Goal: Task Accomplishment & Management: Use online tool/utility

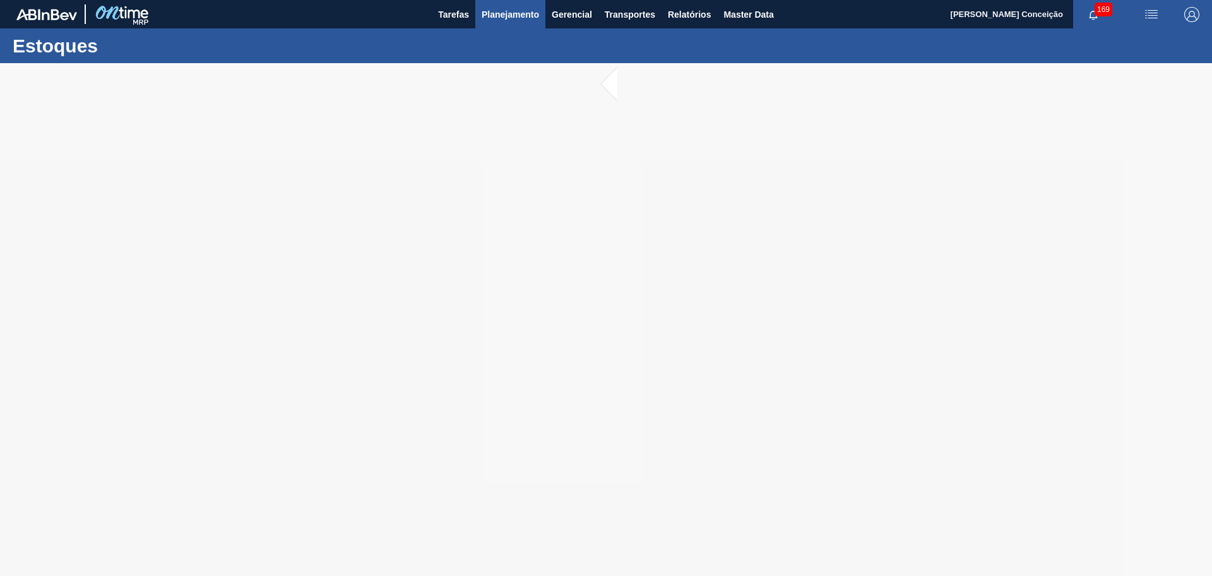
click at [503, 11] on span "Planejamento" at bounding box center [510, 14] width 57 height 15
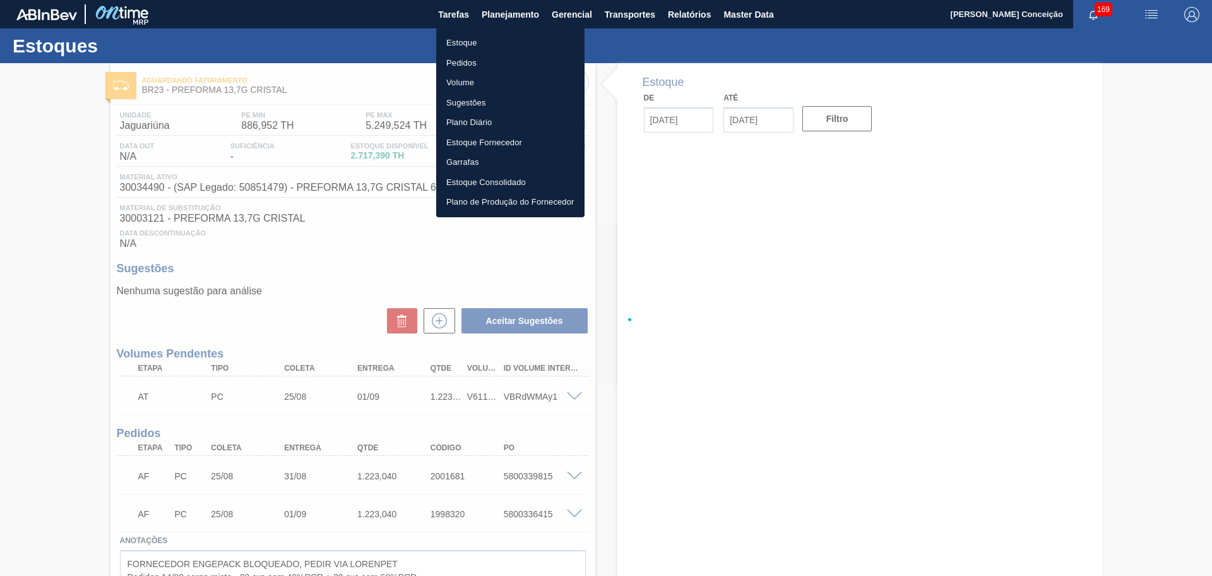
click at [470, 40] on li "Estoque" at bounding box center [510, 43] width 148 height 20
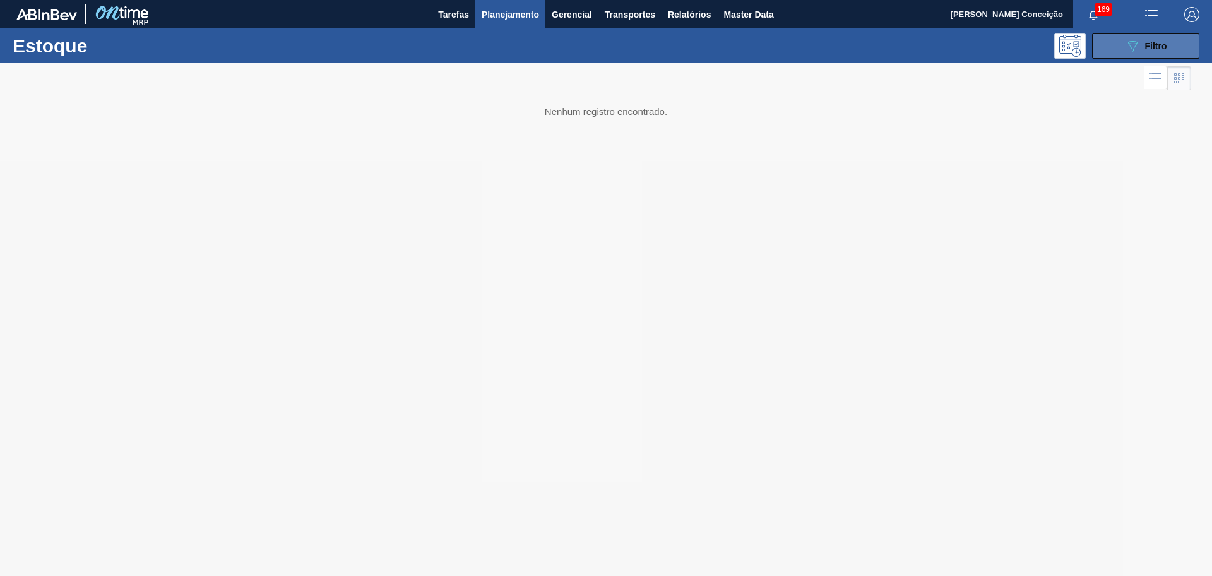
click at [1165, 45] on span "Filtro" at bounding box center [1156, 46] width 22 height 10
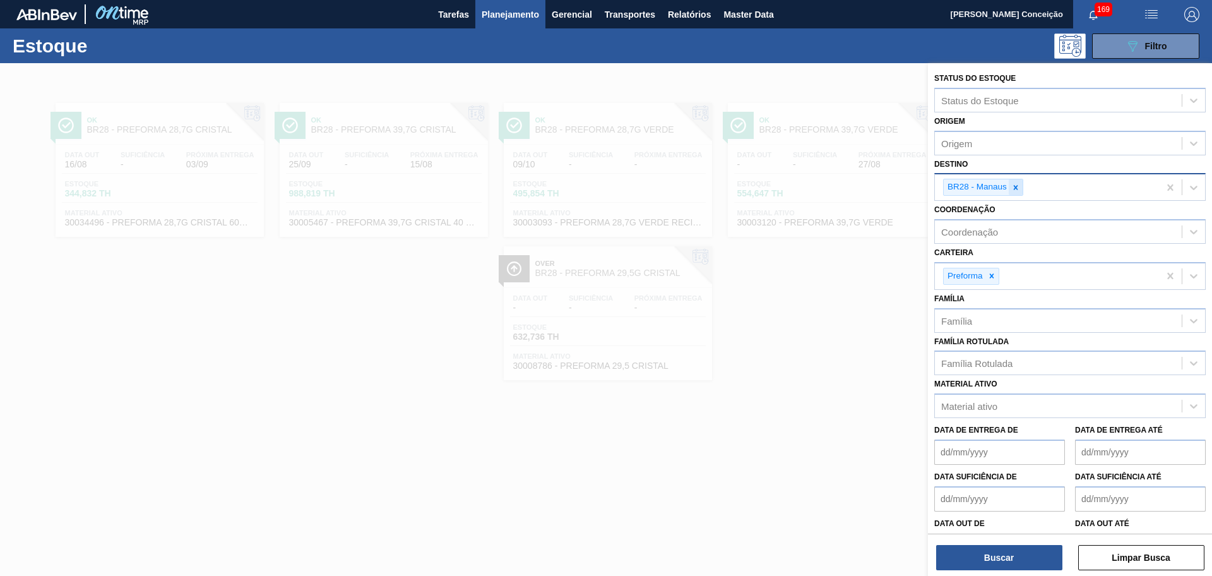
click at [1016, 187] on icon at bounding box center [1016, 187] width 4 height 4
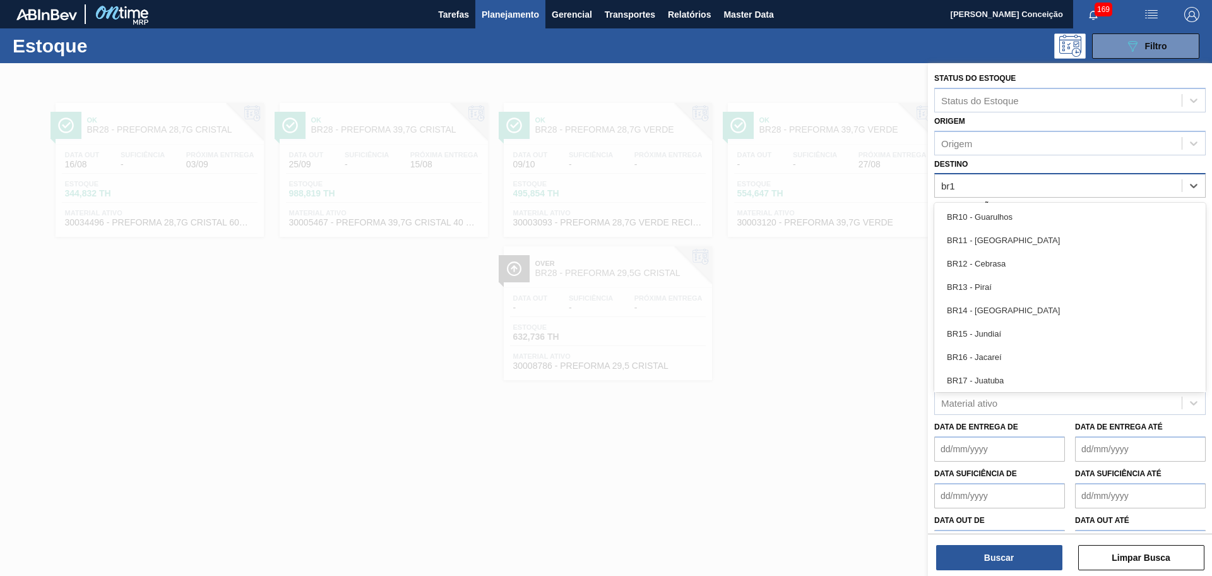
type input "br15"
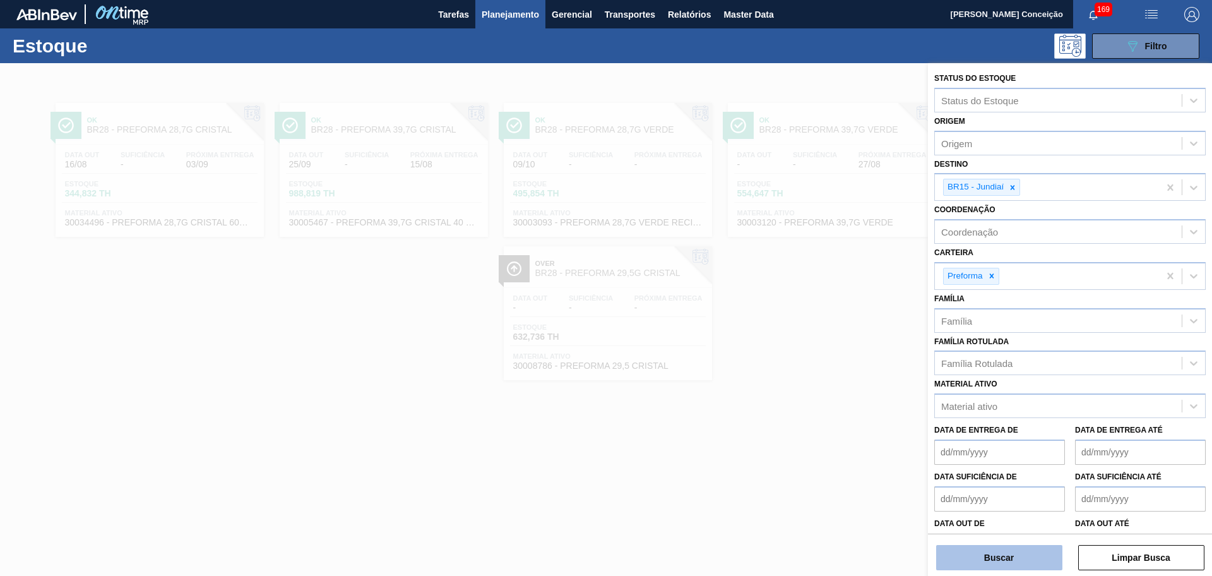
click at [1022, 552] on button "Buscar" at bounding box center [999, 557] width 126 height 25
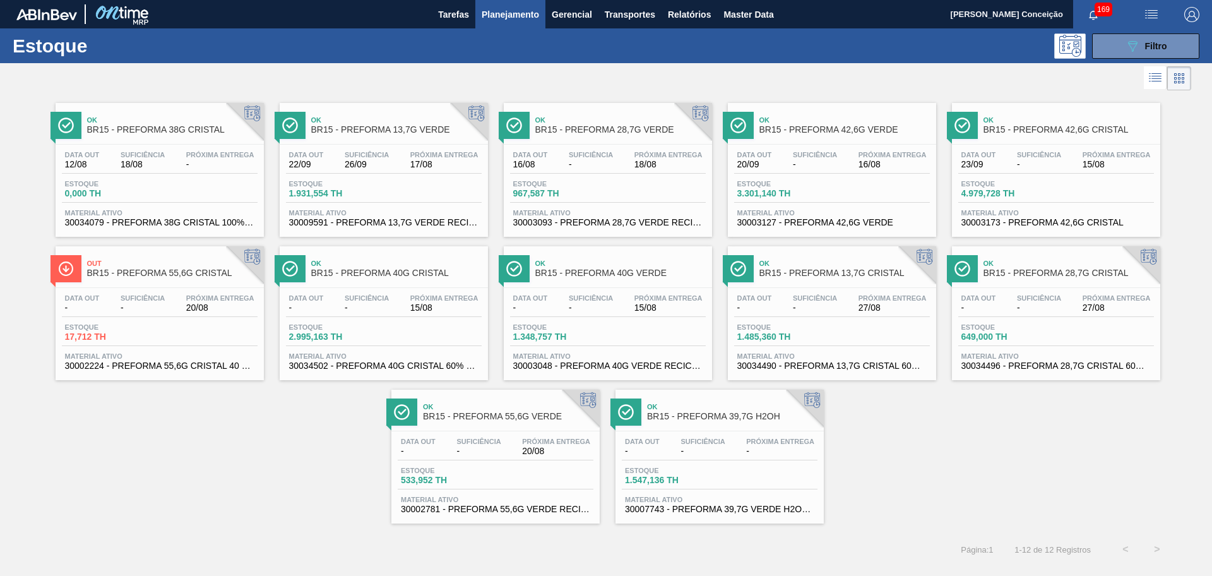
click at [272, 485] on div "Ok BR15 - PREFORMA 38G CRISTAL Data out 12/08 Suficiência 18/08 Próxima Entrega…" at bounding box center [606, 308] width 1212 height 430
click at [95, 341] on span "17,712 TH" at bounding box center [109, 336] width 88 height 9
click at [614, 319] on div "Data out - Suficiência - Próxima Entrega 15/08 Estoque 1.348,757 TH Material at…" at bounding box center [608, 331] width 208 height 86
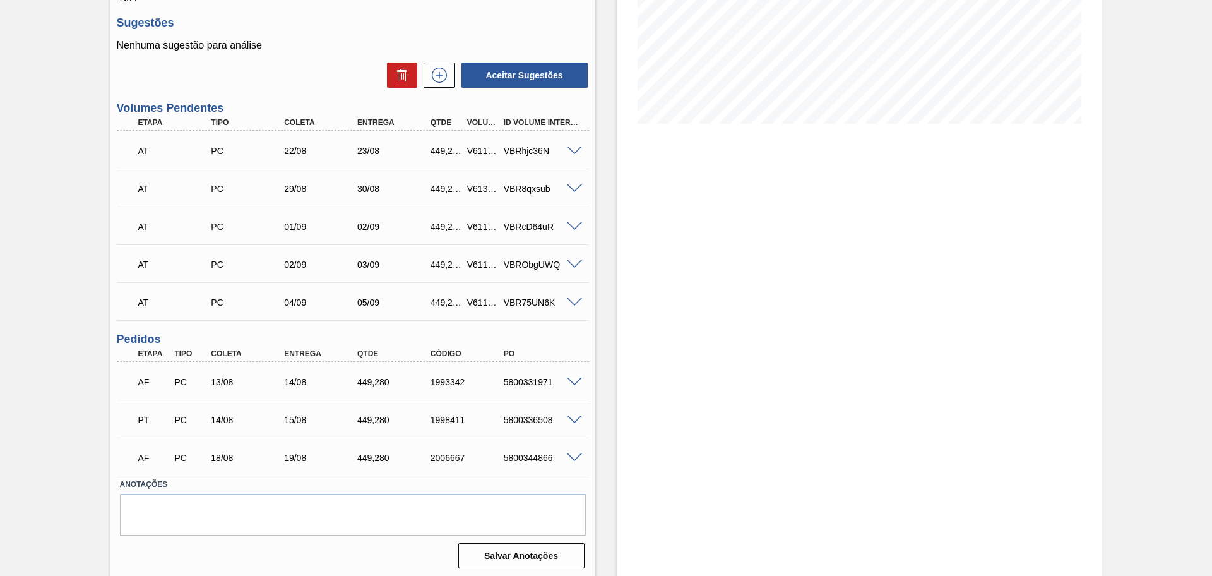
scroll to position [249, 0]
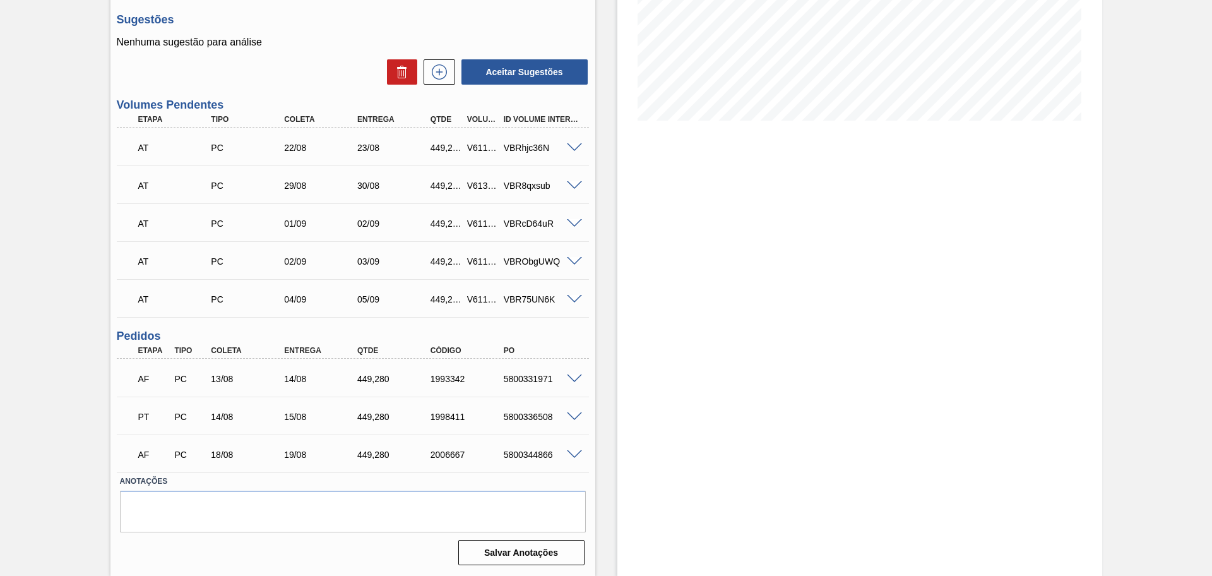
click at [615, 338] on div "Estoque De [DATE] Até [DATE] Filtro" at bounding box center [848, 194] width 507 height 761
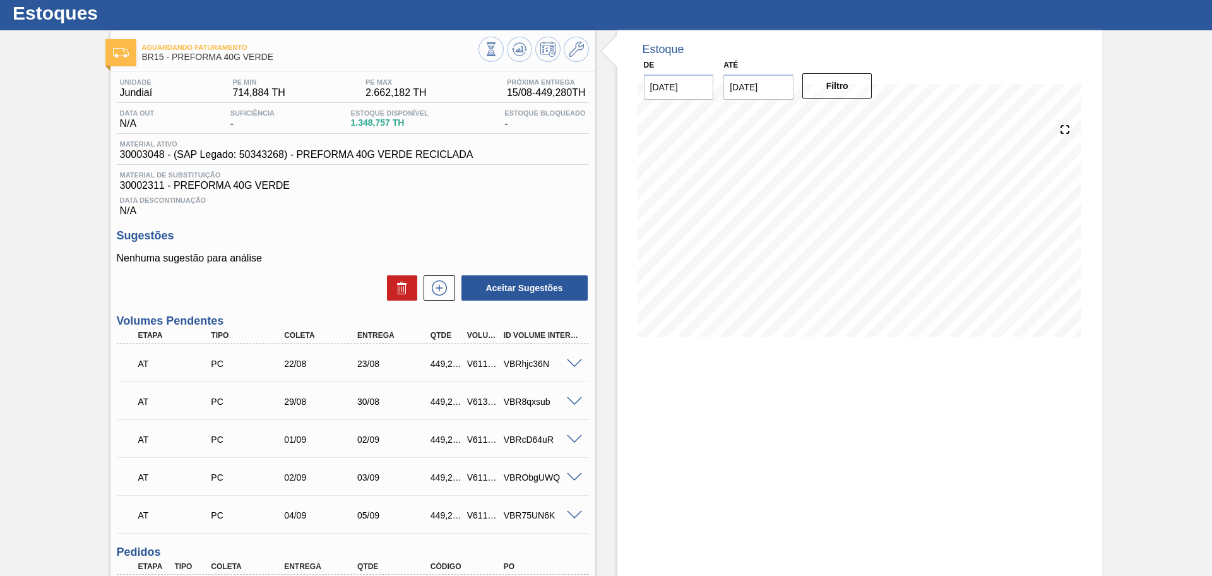
scroll to position [12, 0]
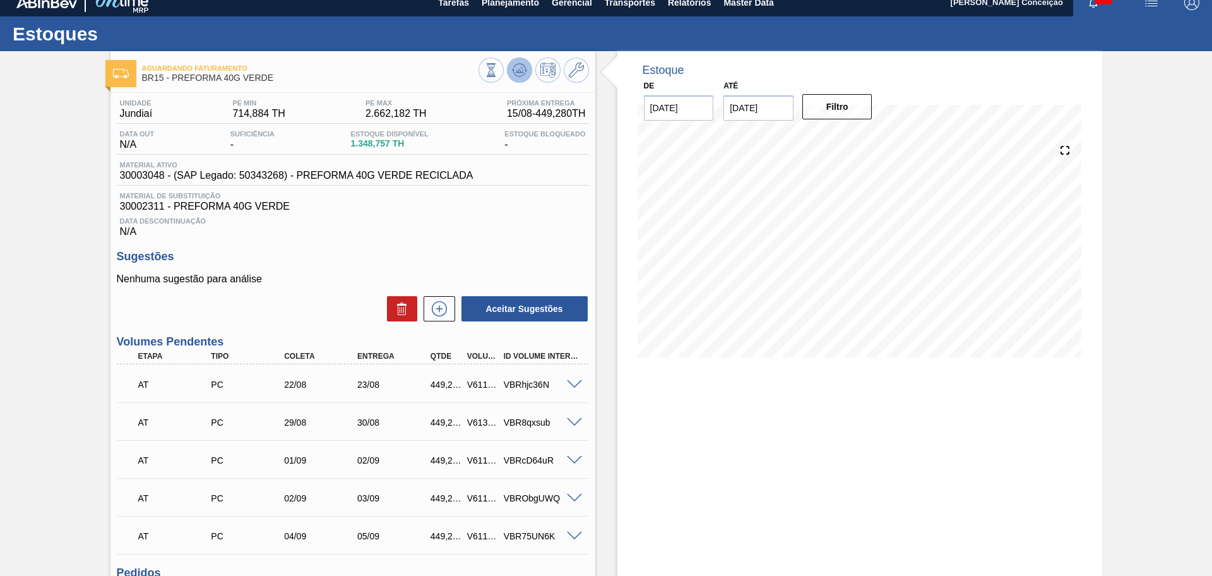
click at [498, 72] on icon at bounding box center [491, 70] width 14 height 14
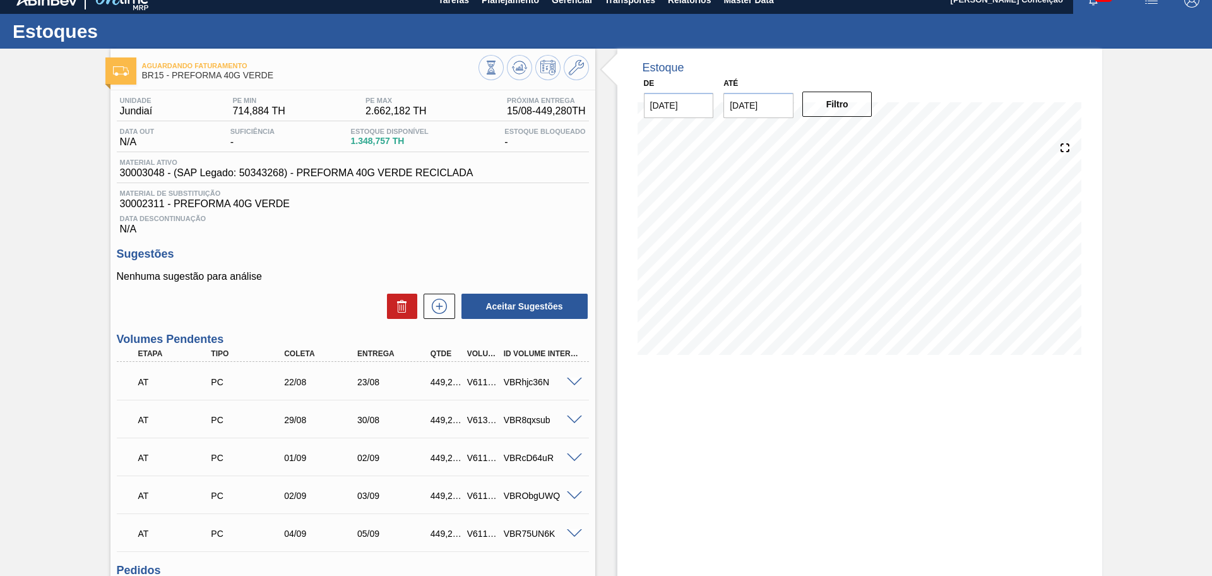
scroll to position [0, 0]
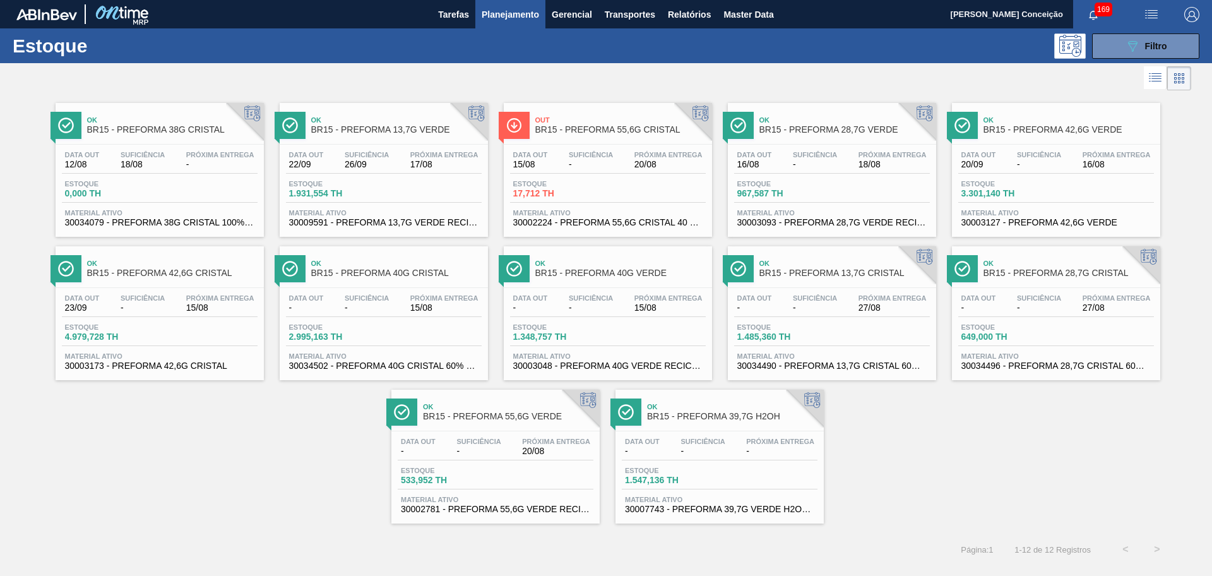
click at [835, 145] on div "Data out 16/08 Suficiência - Próxima Entrega 18/08 Estoque 967,587 TH Material …" at bounding box center [832, 188] width 208 height 86
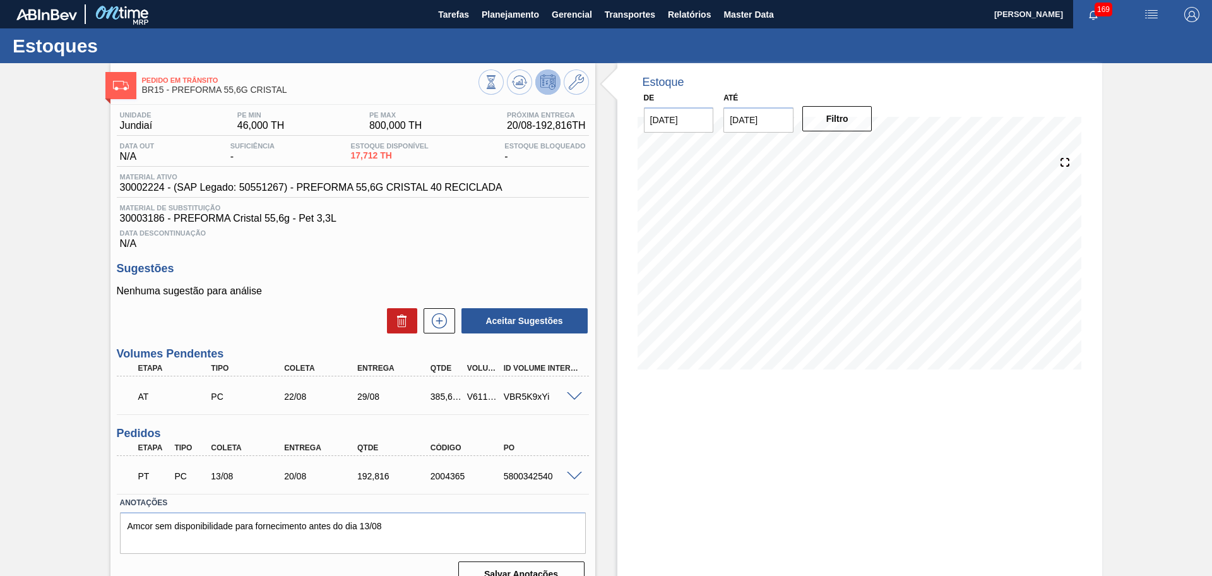
click at [1040, 98] on div "Estoque De 15/08/2025 Até 29/08/2025 Filtro 21/08 Projeção de Estoque 394.945 N…" at bounding box center [859, 225] width 485 height 325
drag, startPoint x: 786, startPoint y: 121, endPoint x: 643, endPoint y: 117, distance: 143.4
click at [703, 117] on div "De 15/08/2025 Até 29/08/2025 Next Month agosto 2025 dom seg ter qua qui sex sab…" at bounding box center [759, 111] width 253 height 44
type input "[DATE]"
click at [833, 124] on button "Filtro" at bounding box center [837, 118] width 70 height 25
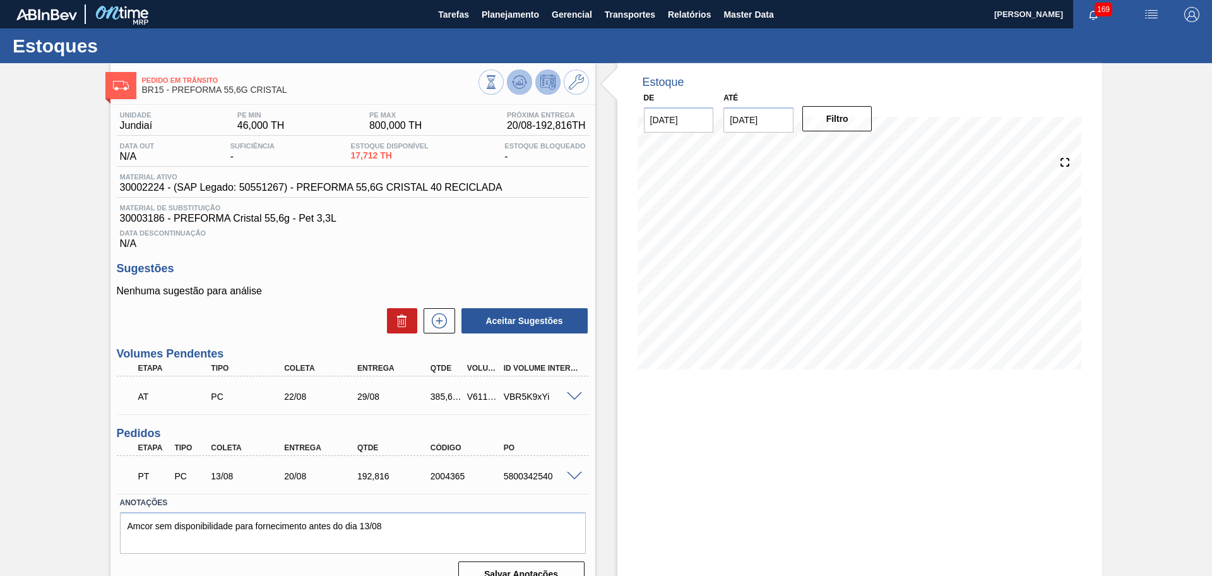
click at [498, 81] on icon at bounding box center [491, 82] width 14 height 14
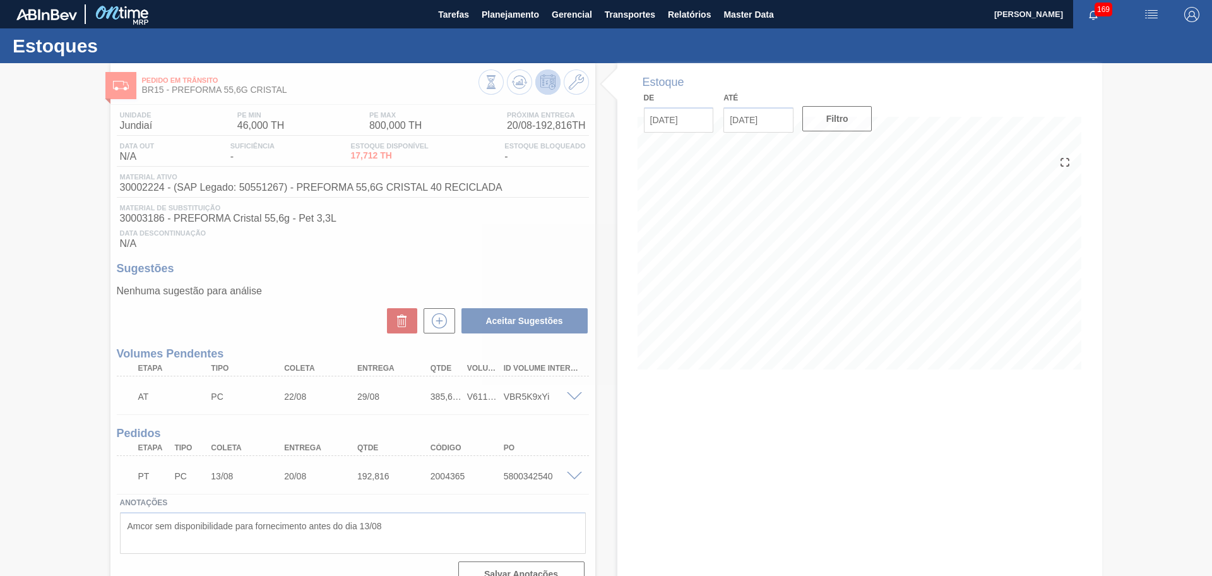
click at [513, 244] on div at bounding box center [606, 319] width 1212 height 513
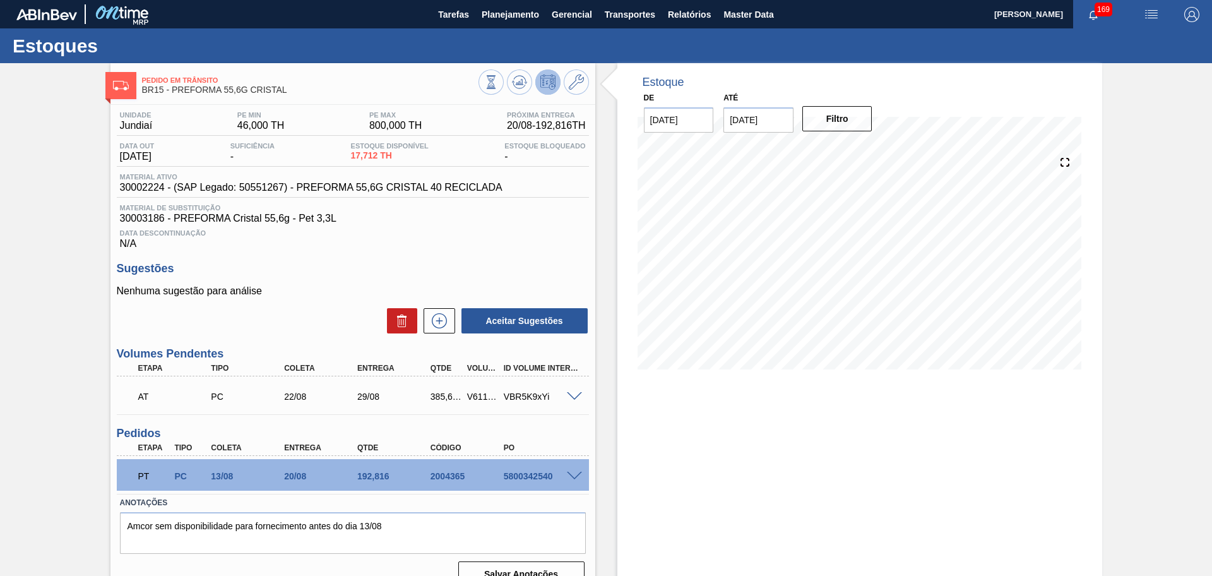
click at [316, 290] on p "Nenhuma sugestão para análise" at bounding box center [353, 290] width 472 height 11
click at [310, 321] on div "Aceitar Sugestões" at bounding box center [353, 321] width 472 height 28
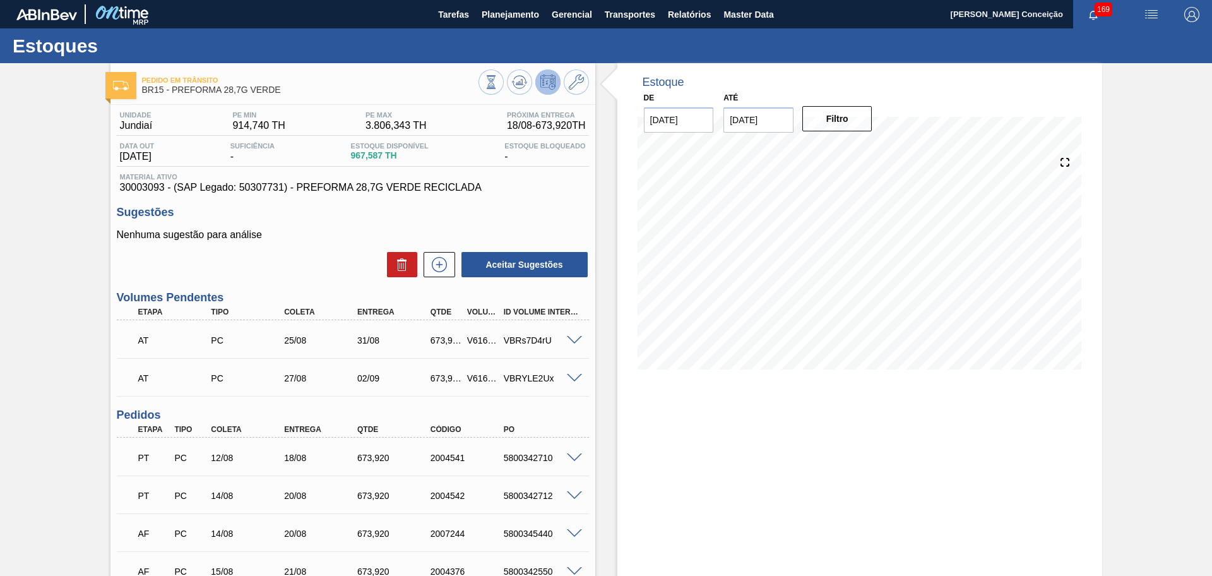
drag, startPoint x: 0, startPoint y: 0, endPoint x: 1014, endPoint y: 503, distance: 1131.7
click at [1014, 503] on div "Estoque De [DATE] Até [DATE] Filtro" at bounding box center [859, 434] width 485 height 743
click at [498, 83] on icon at bounding box center [491, 82] width 14 height 14
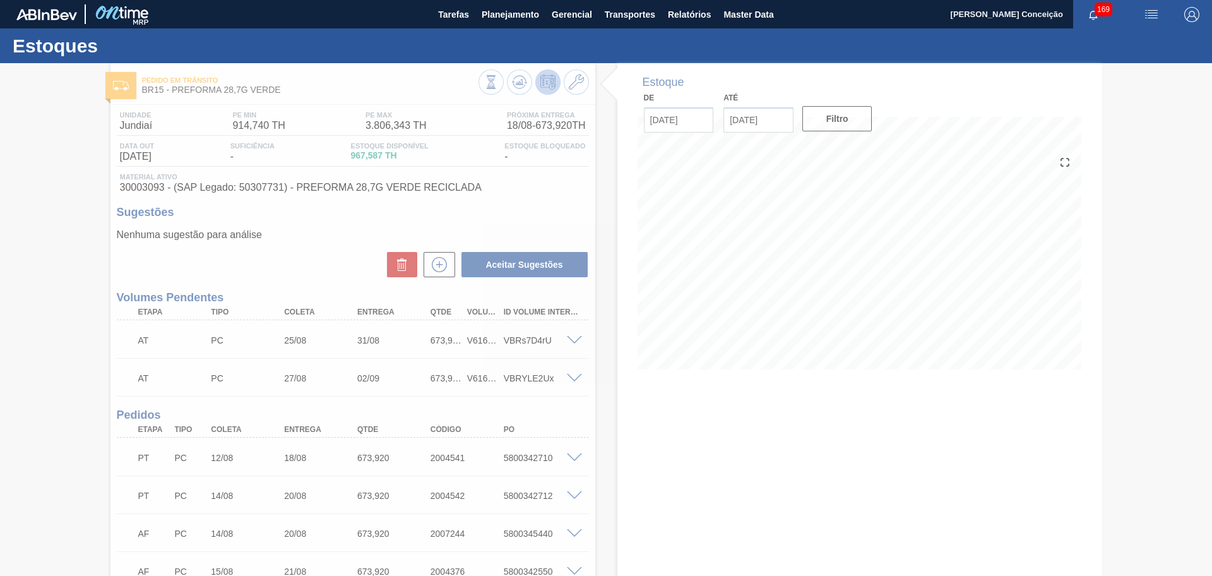
click at [765, 452] on div at bounding box center [606, 319] width 1212 height 513
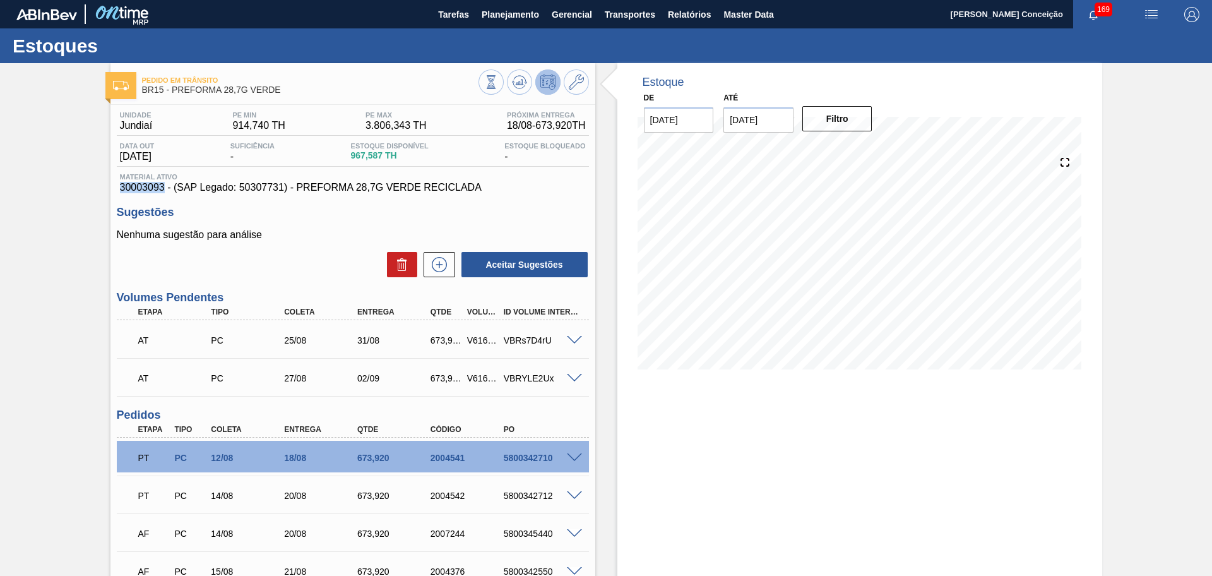
drag, startPoint x: 164, startPoint y: 188, endPoint x: 64, endPoint y: 191, distance: 99.8
click at [64, 191] on div "Pedido em Trânsito BR15 - PREFORMA 28,7G VERDE Unidade Jundiaí PE MIN 914,740 T…" at bounding box center [606, 434] width 1212 height 743
click at [677, 446] on div "Estoque De [DATE] Até [DATE] Filtro" at bounding box center [859, 434] width 485 height 743
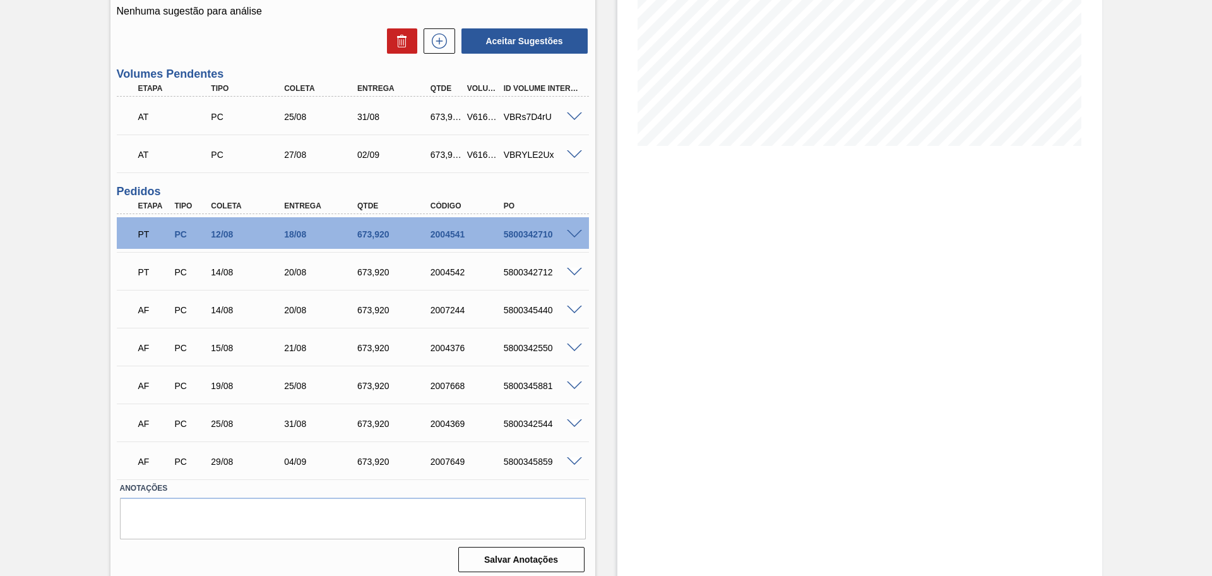
scroll to position [230, 0]
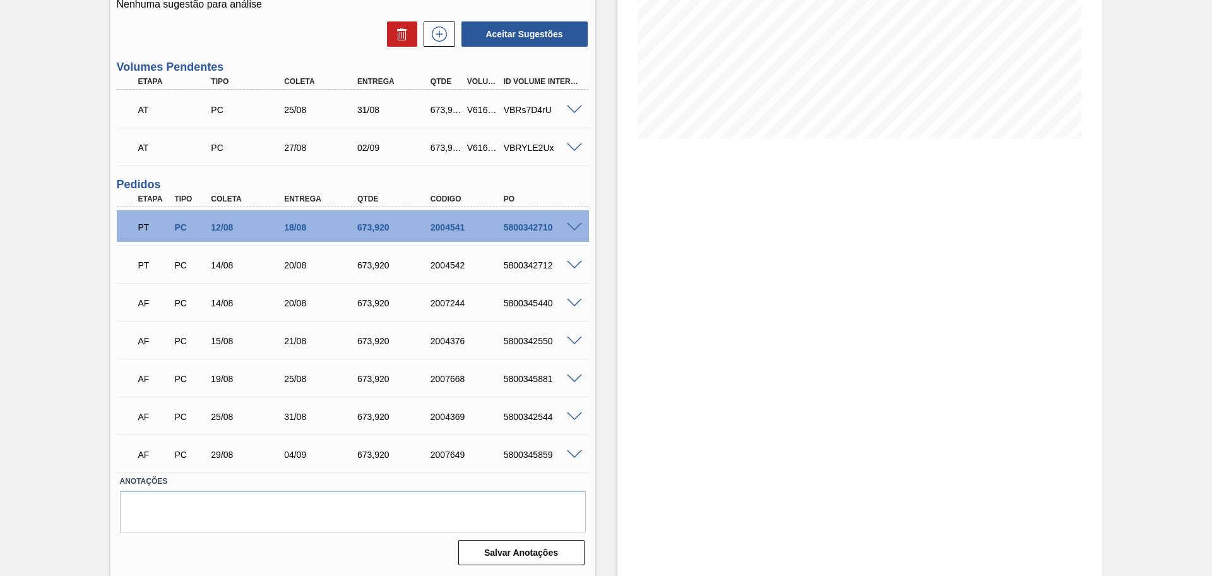
click at [306, 270] on div "20/08" at bounding box center [322, 265] width 82 height 10
click at [238, 306] on div "14/08" at bounding box center [249, 303] width 82 height 10
click at [302, 304] on div "20/08" at bounding box center [322, 303] width 82 height 10
click at [301, 336] on div "21/08" at bounding box center [322, 341] width 82 height 10
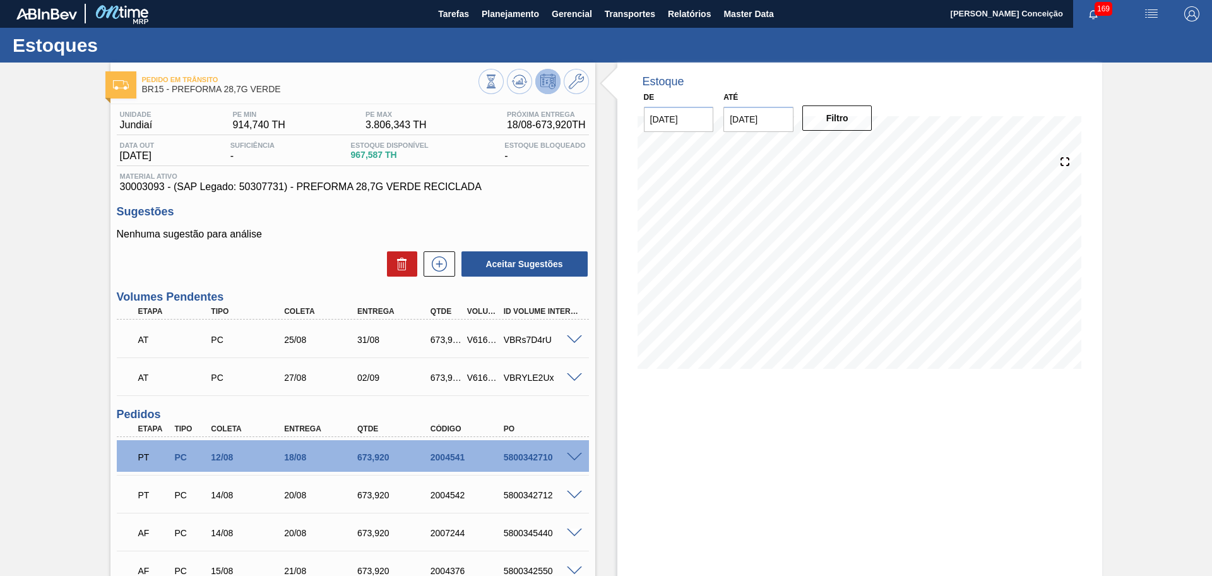
scroll to position [0, 0]
click at [520, 215] on h3 "Sugestões" at bounding box center [353, 212] width 472 height 13
click at [153, 189] on span "30003093 - (SAP Legado: 50307731) - PREFORMA 28,7G VERDE RECICLADA" at bounding box center [353, 187] width 466 height 11
drag, startPoint x: 162, startPoint y: 191, endPoint x: 155, endPoint y: 188, distance: 7.1
click at [162, 191] on span "30003093 - (SAP Legado: 50307731) - PREFORMA 28,7G VERDE RECICLADA" at bounding box center [353, 187] width 466 height 11
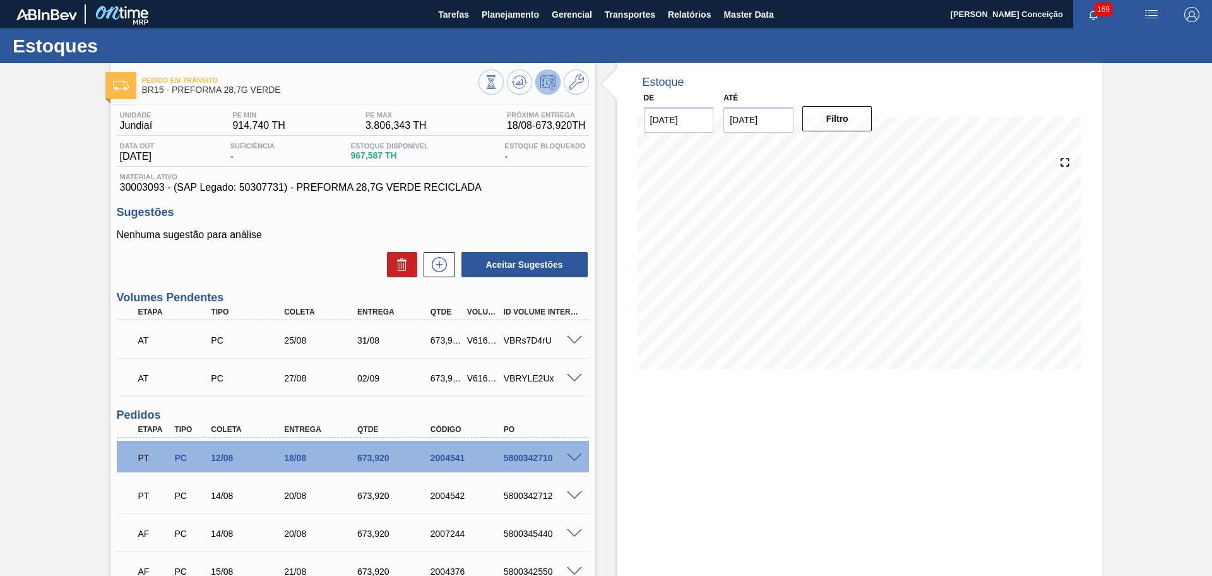
click at [155, 188] on span "30003093 - (SAP Legado: 50307731) - PREFORMA 28,7G VERDE RECICLADA" at bounding box center [353, 187] width 466 height 11
copy span "30003093"
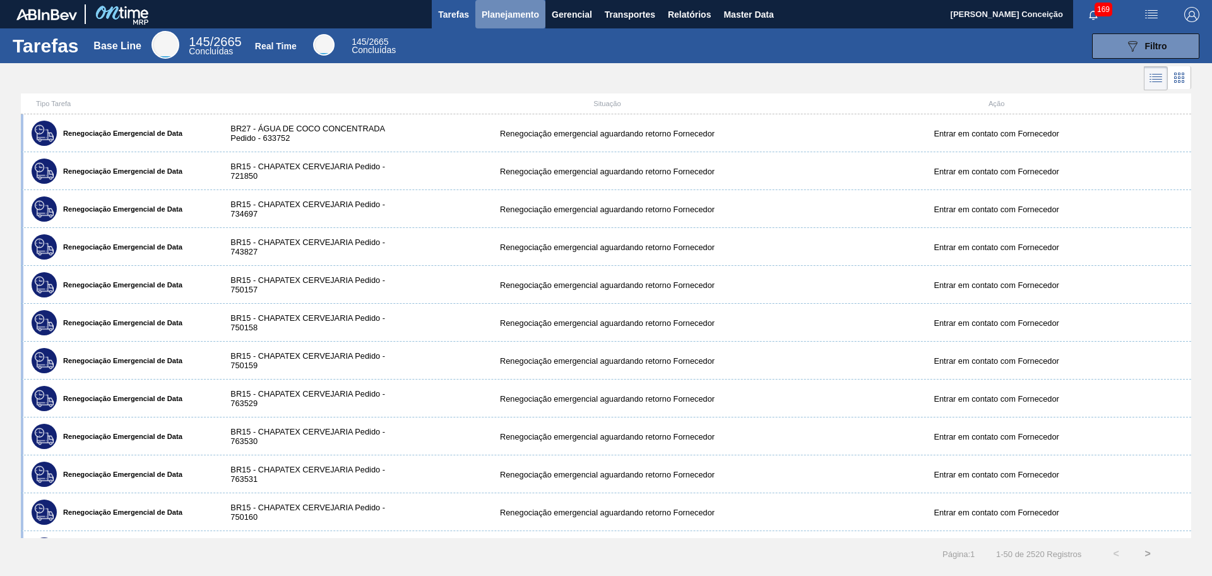
click at [503, 9] on span "Planejamento" at bounding box center [510, 14] width 57 height 15
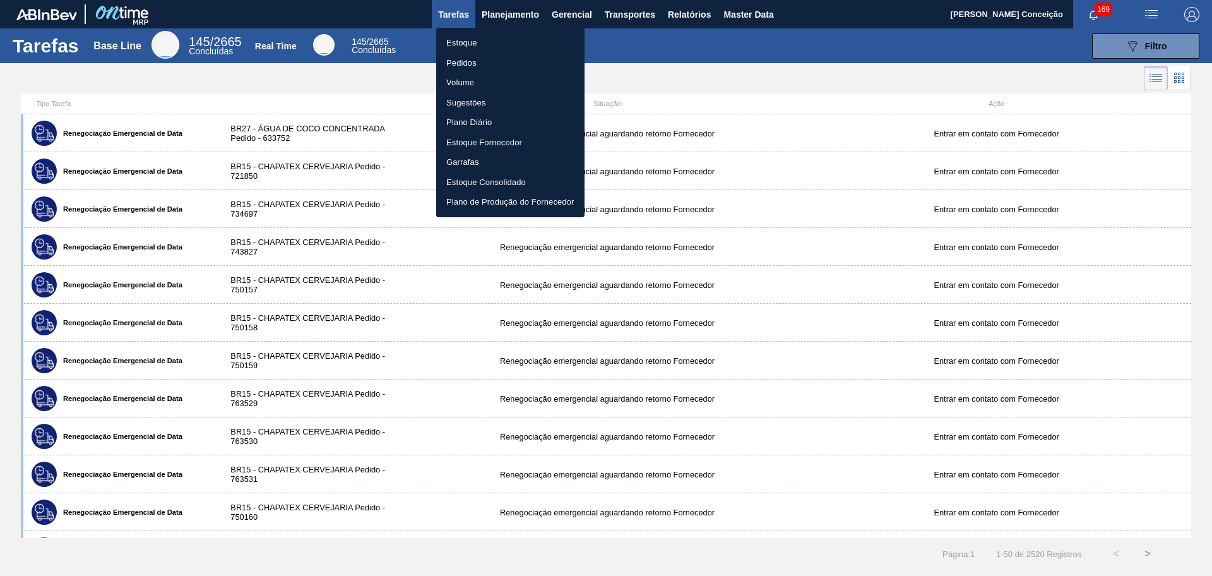
click at [1195, 14] on div at bounding box center [606, 288] width 1212 height 576
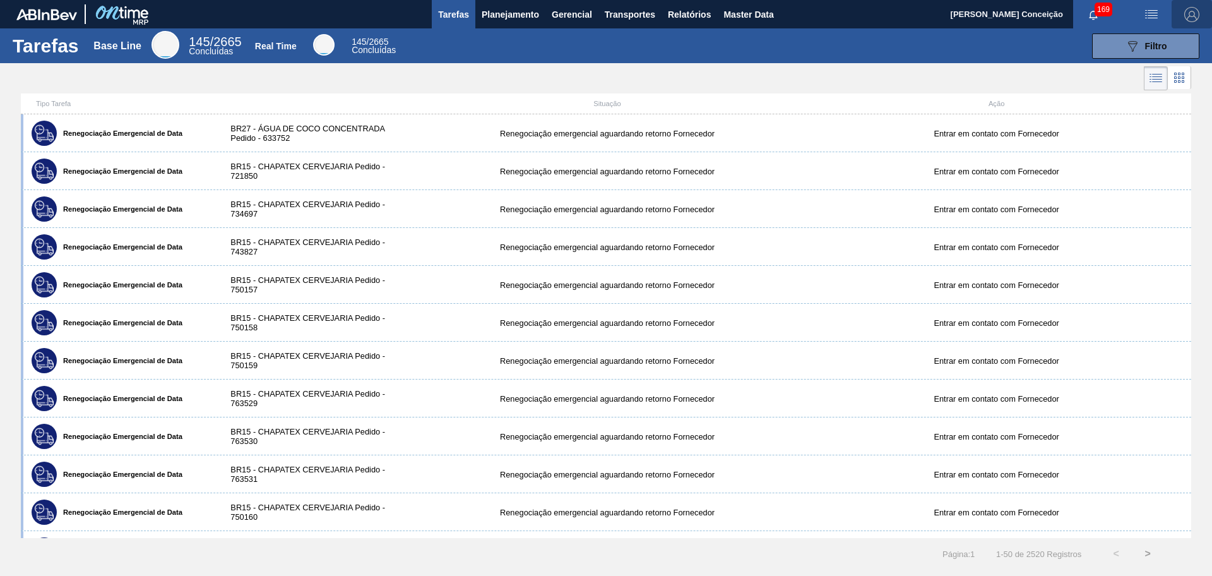
click at [1195, 17] on img "button" at bounding box center [1191, 14] width 15 height 15
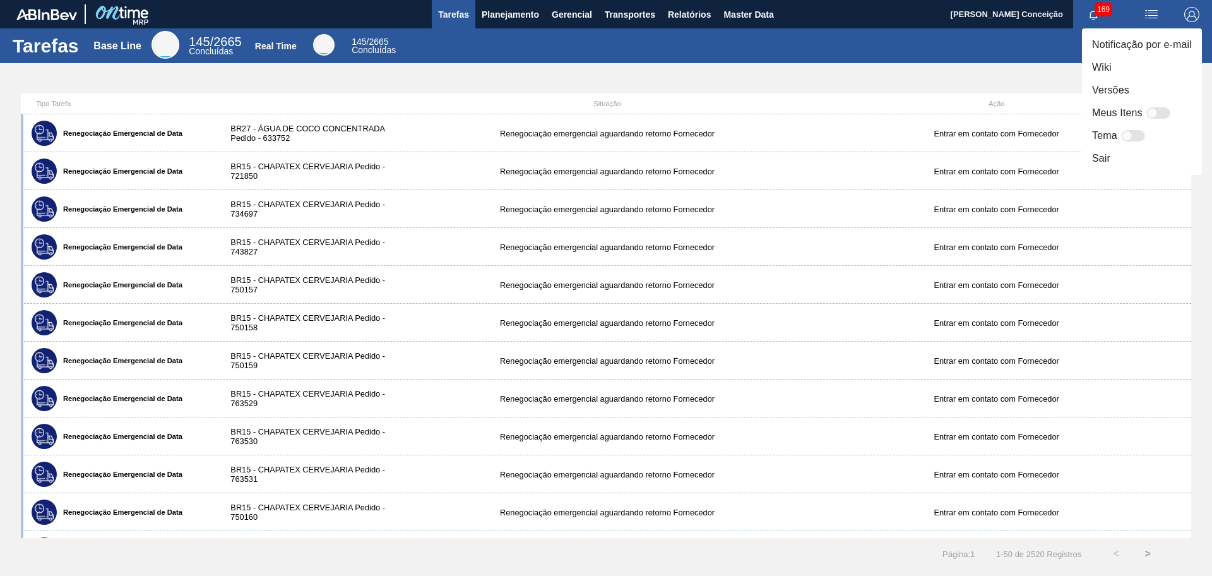
click at [1150, 110] on div at bounding box center [1152, 113] width 11 height 11
checkbox input "false"
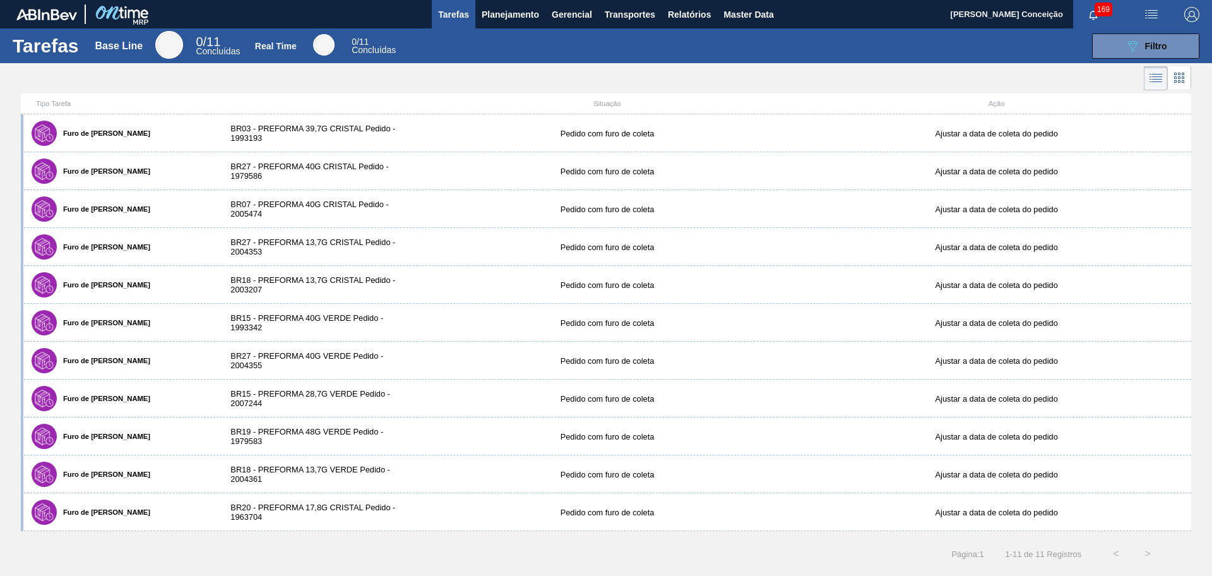
click at [473, 55] on div "089F7B8B-B2A5-4AFE-B5C0-19BA573D28AC Filtro" at bounding box center [805, 45] width 801 height 25
click at [499, 15] on span "Planejamento" at bounding box center [510, 14] width 57 height 15
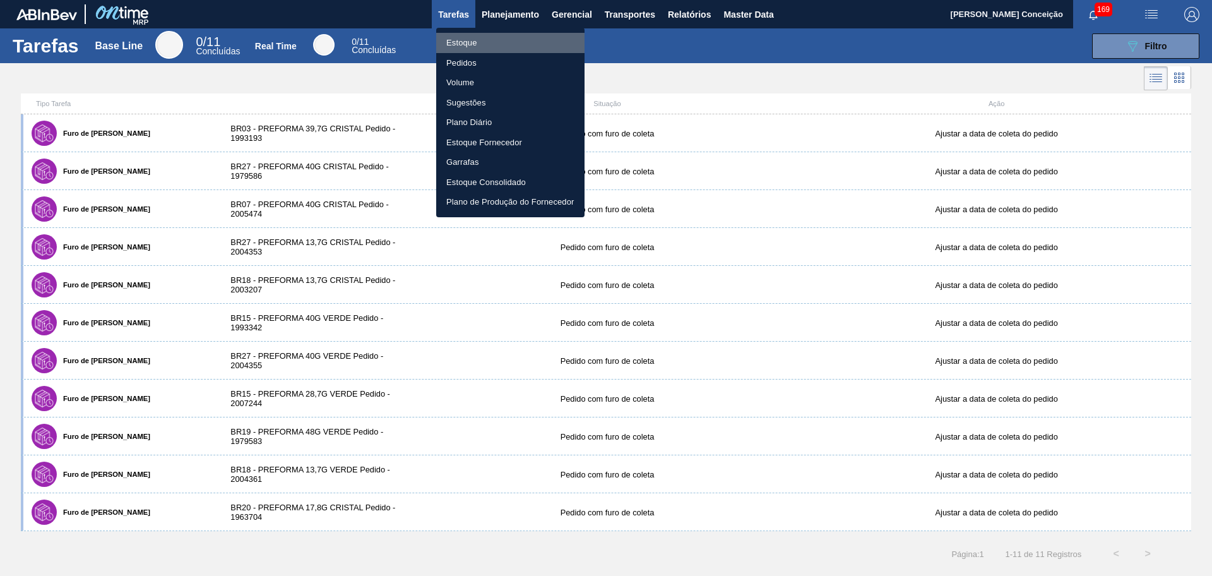
click at [479, 43] on li "Estoque" at bounding box center [510, 43] width 148 height 20
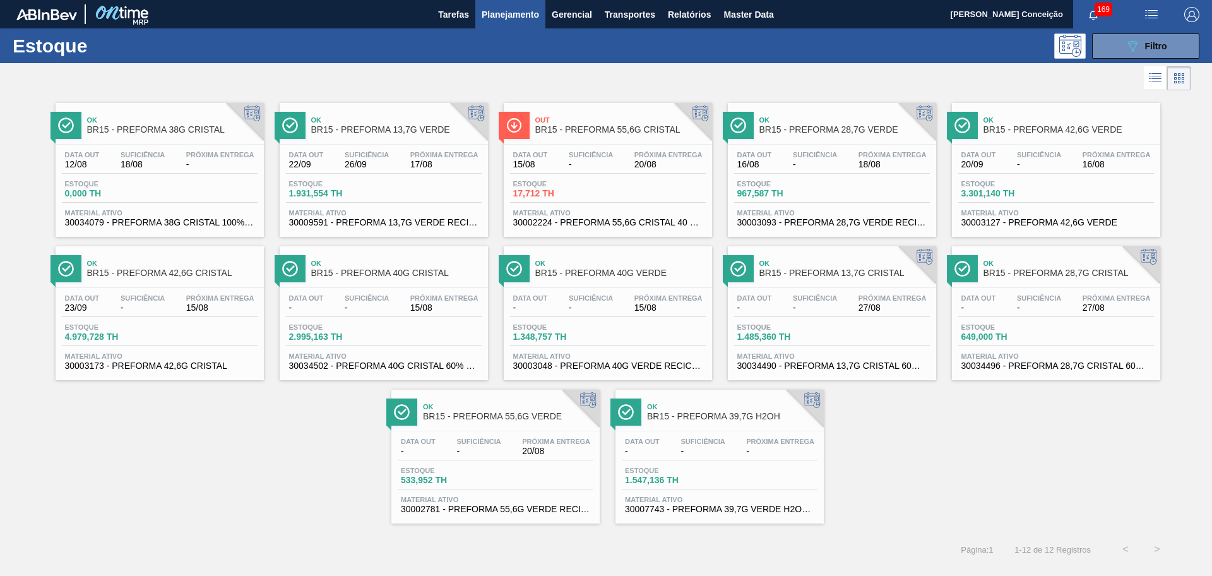
click at [971, 463] on div "Ok BR15 - PREFORMA 38G CRISTAL Data out 12/08 Suficiência 18/08 Próxima Entrega…" at bounding box center [606, 308] width 1212 height 430
click at [812, 164] on span "-" at bounding box center [815, 164] width 44 height 9
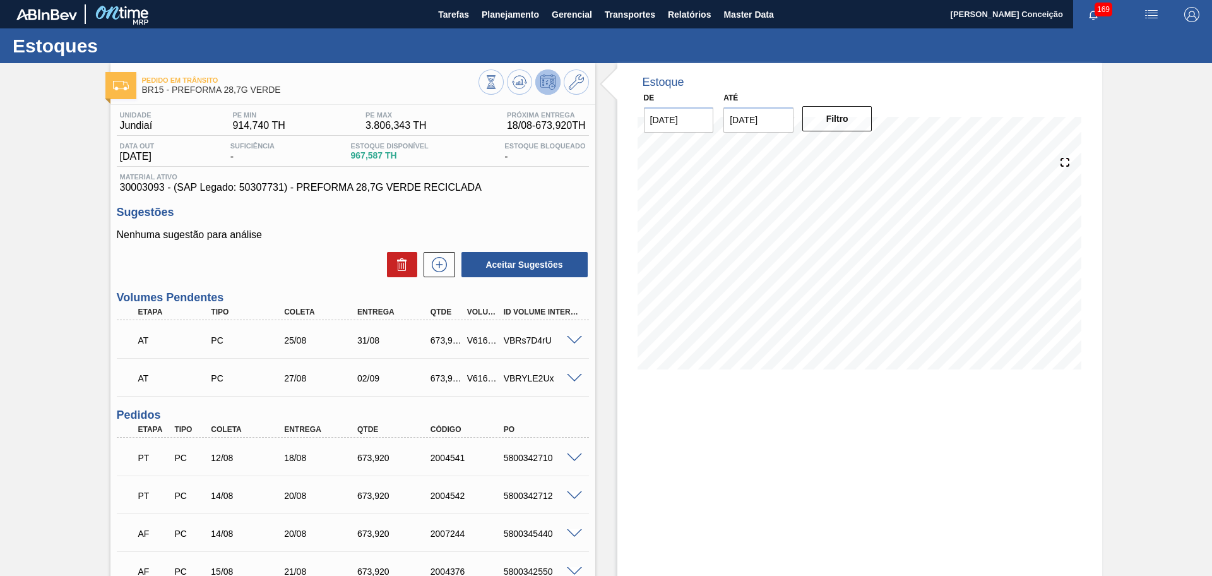
click at [278, 236] on p "Nenhuma sugestão para análise" at bounding box center [353, 234] width 472 height 11
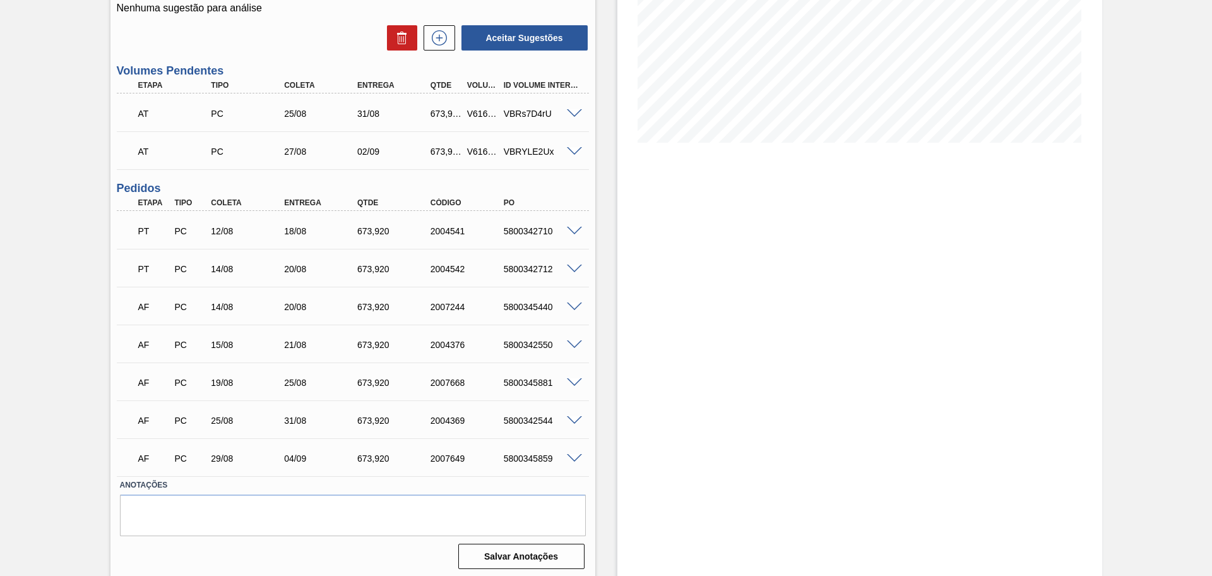
scroll to position [230, 0]
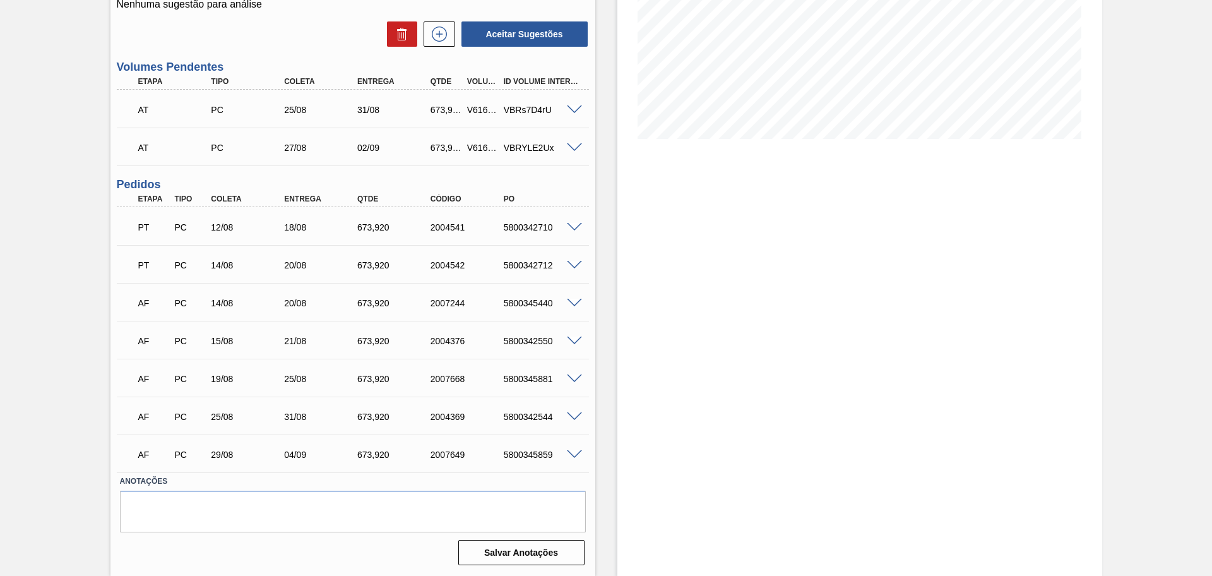
click at [576, 225] on span at bounding box center [574, 227] width 15 height 9
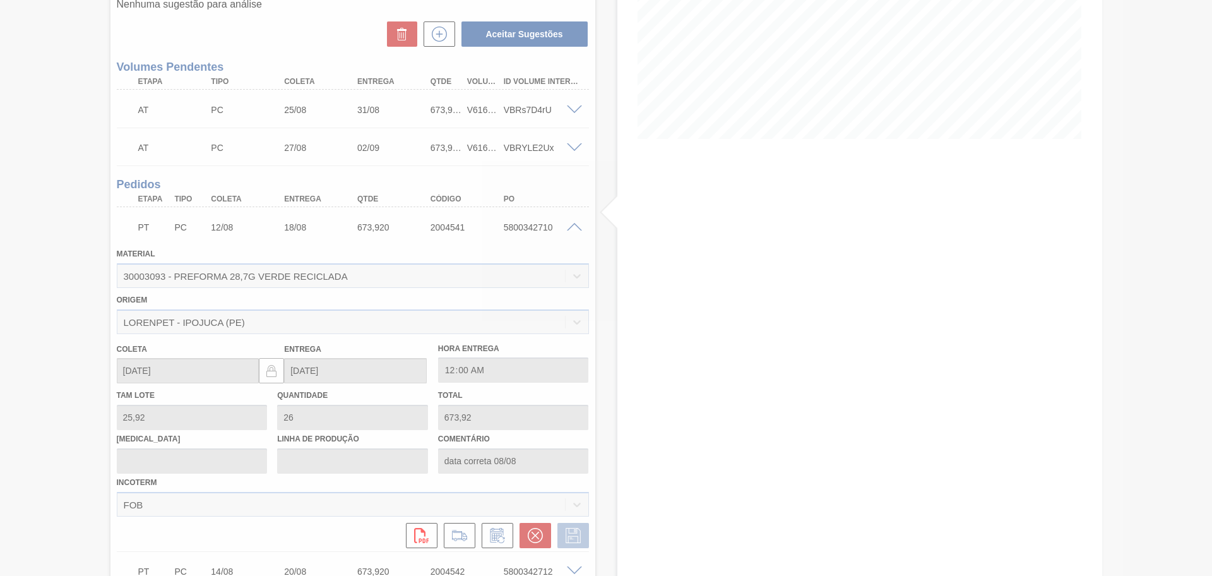
click at [532, 231] on div at bounding box center [606, 288] width 1212 height 576
click at [531, 230] on div at bounding box center [606, 288] width 1212 height 576
click at [560, 230] on div at bounding box center [606, 288] width 1212 height 576
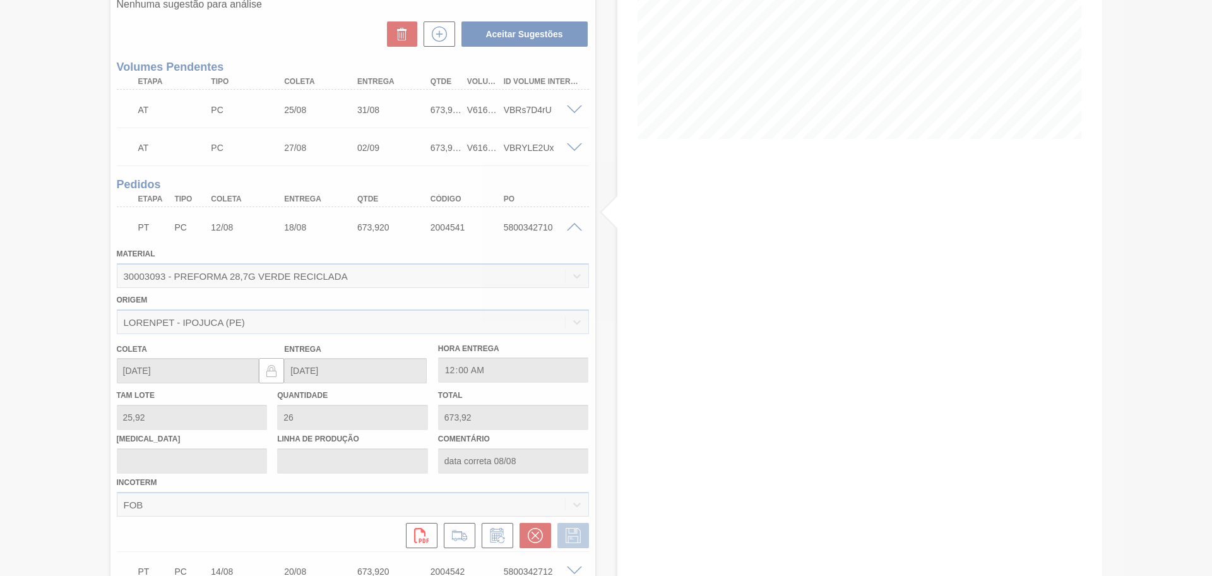
click at [571, 230] on div at bounding box center [606, 288] width 1212 height 576
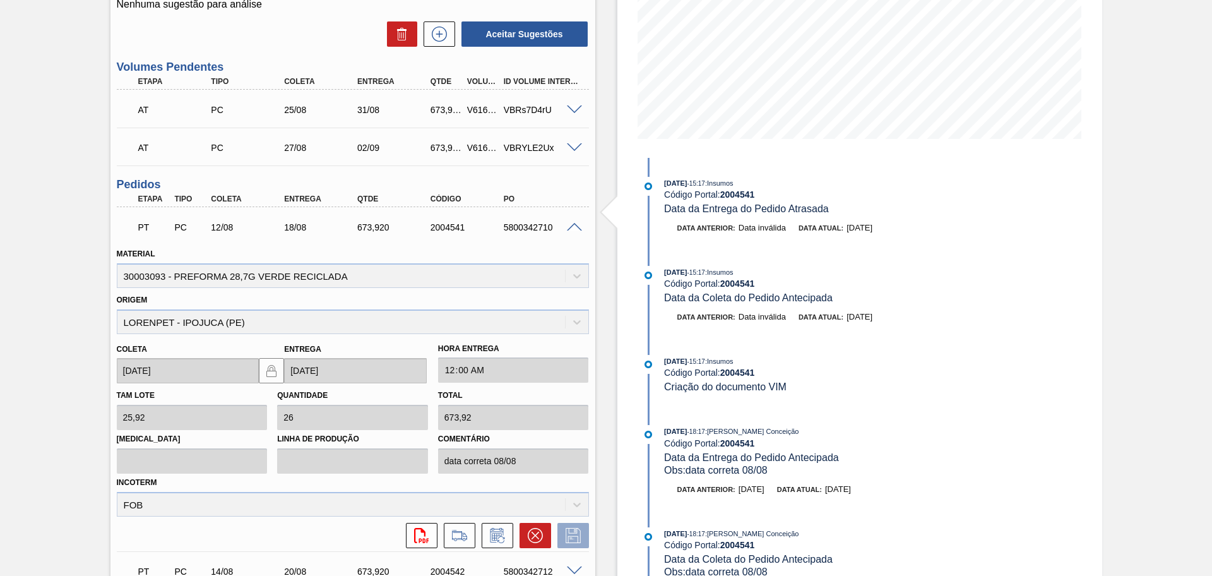
click at [572, 228] on span at bounding box center [574, 227] width 15 height 9
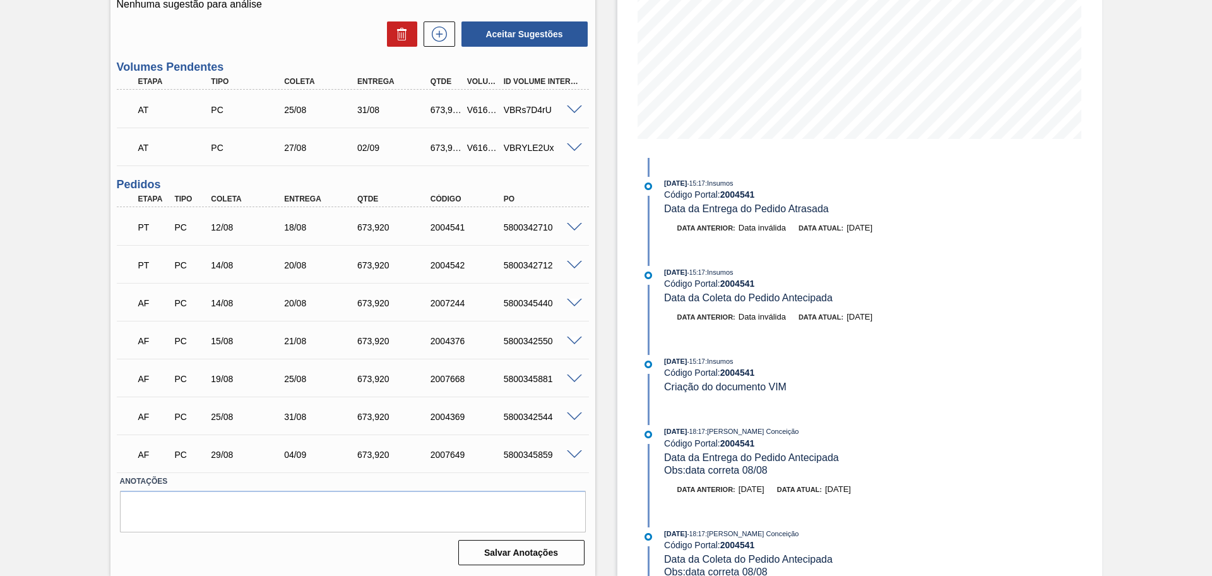
click at [529, 231] on div "5800342710" at bounding box center [542, 227] width 82 height 10
copy div "5800342710"
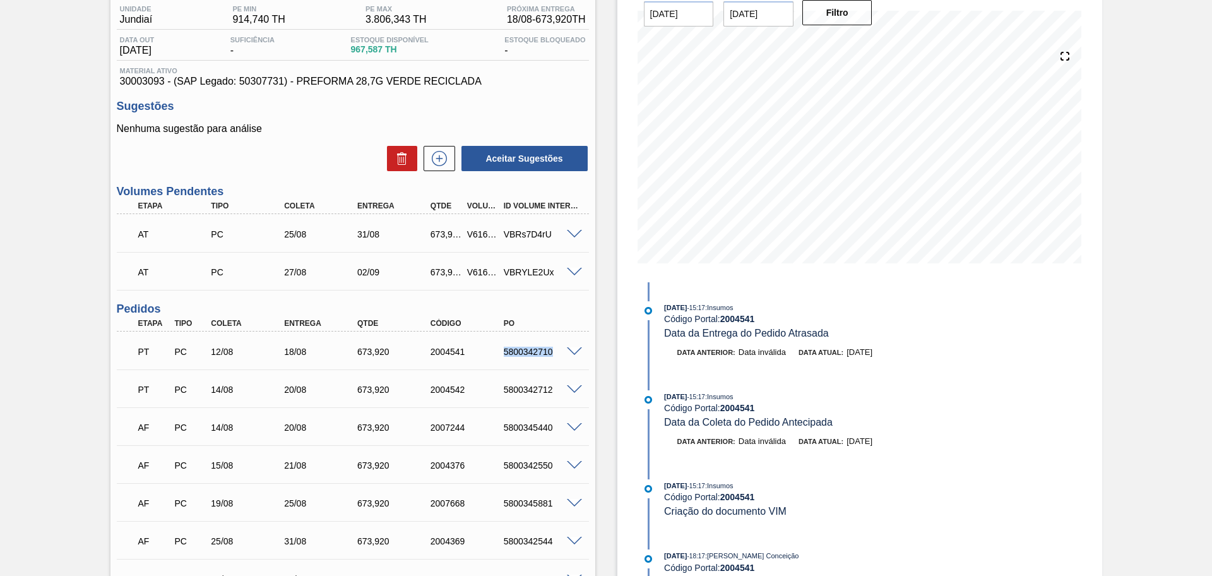
scroll to position [0, 0]
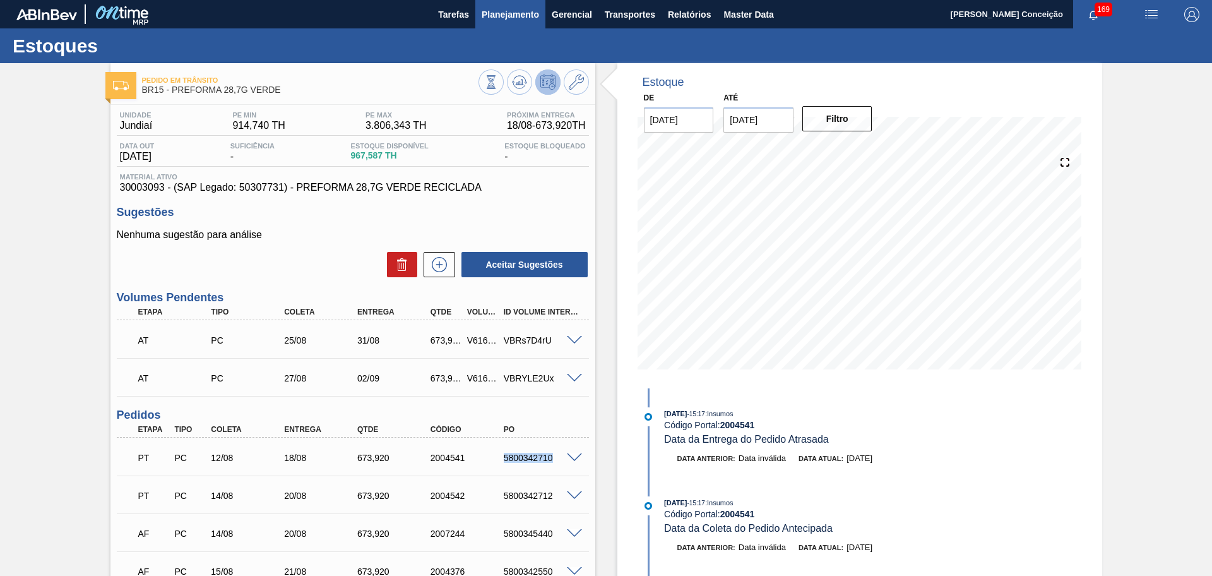
click at [515, 15] on span "Planejamento" at bounding box center [510, 14] width 57 height 15
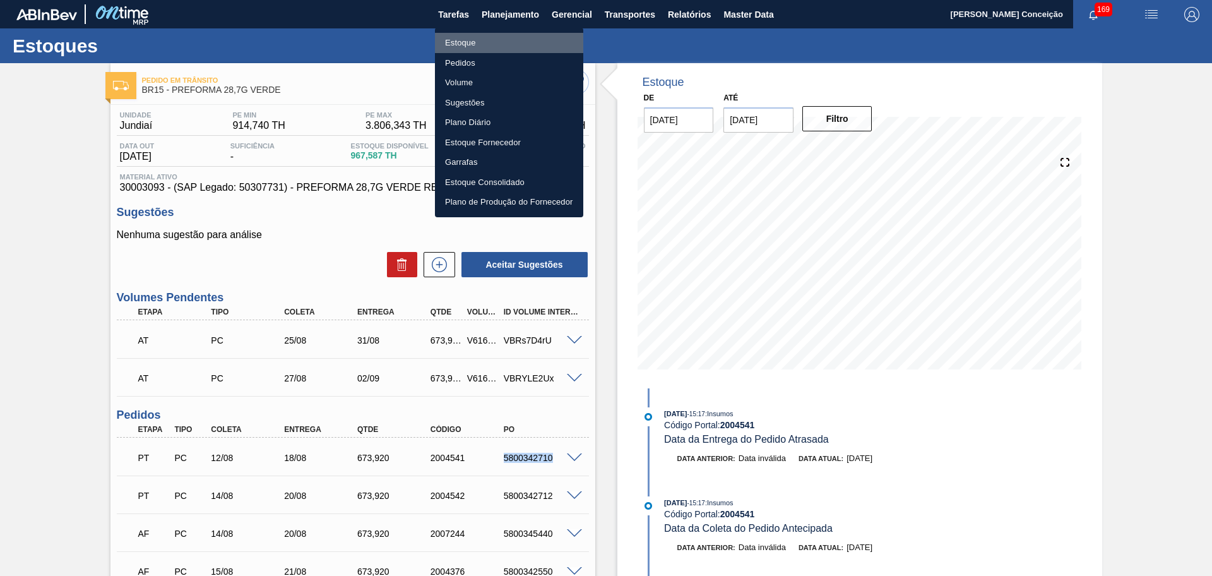
click at [471, 43] on li "Estoque" at bounding box center [509, 43] width 148 height 20
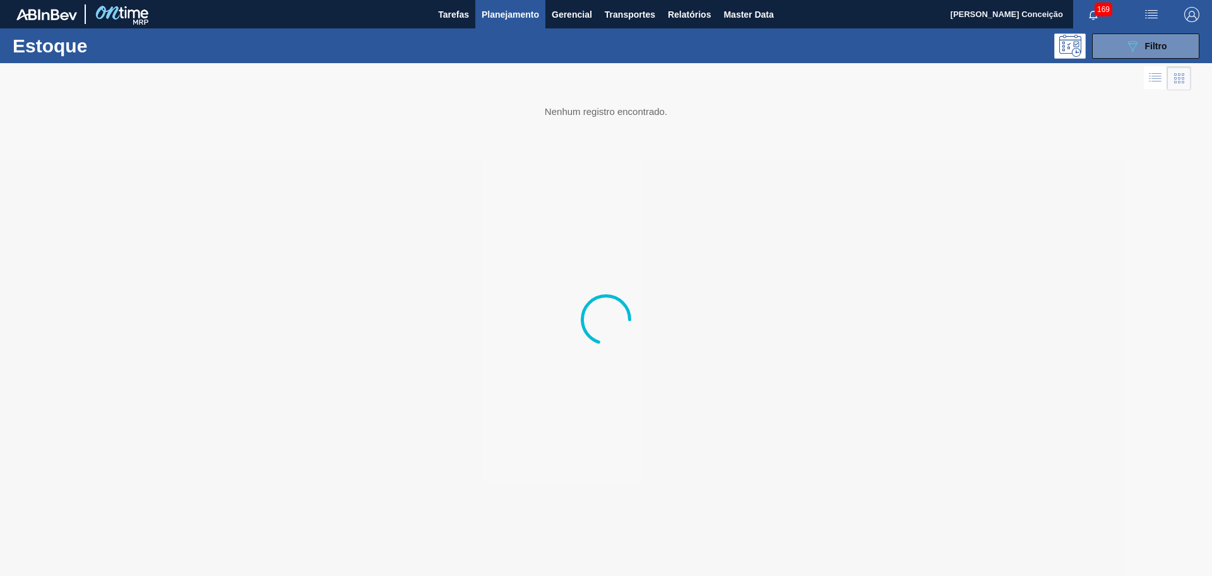
click at [489, 20] on span "Planejamento" at bounding box center [510, 14] width 57 height 15
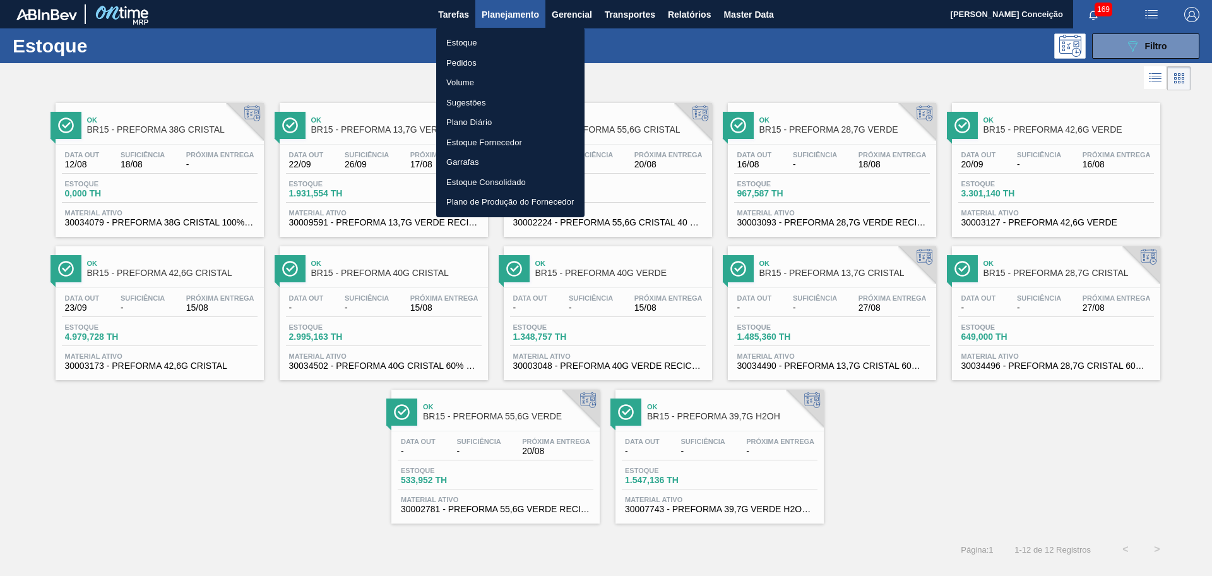
click at [457, 66] on li "Pedidos" at bounding box center [510, 63] width 148 height 20
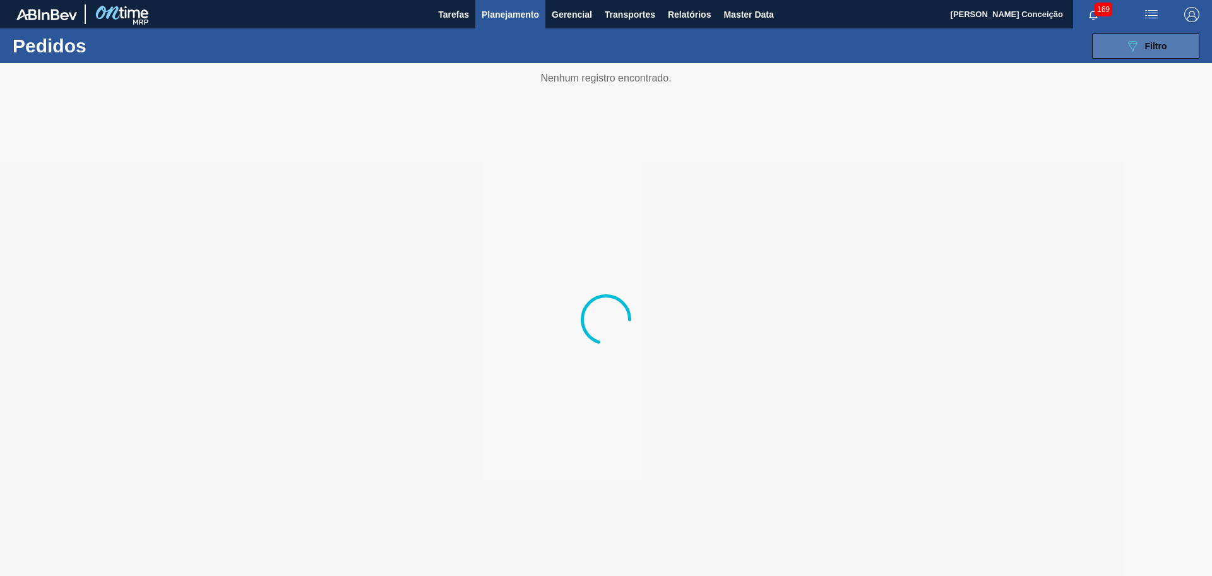
click at [1150, 54] on button "089F7B8B-B2A5-4AFE-B5C0-19BA573D28AC Filtro" at bounding box center [1145, 45] width 107 height 25
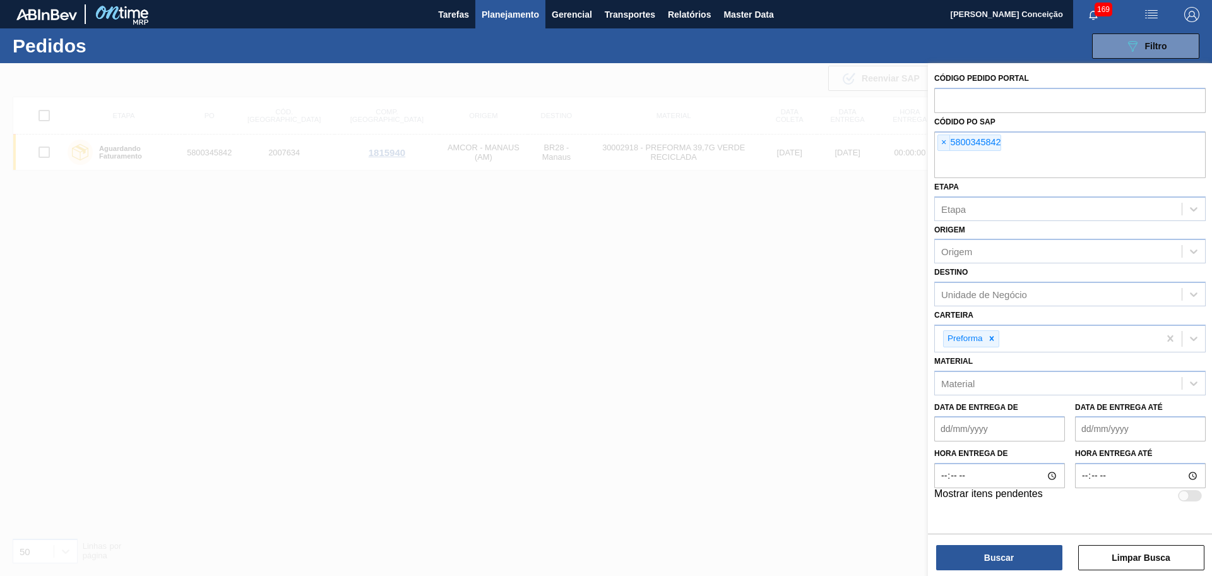
click at [938, 143] on div "× 5800345842" at bounding box center [970, 142] width 64 height 16
click at [941, 145] on span "×" at bounding box center [944, 142] width 12 height 15
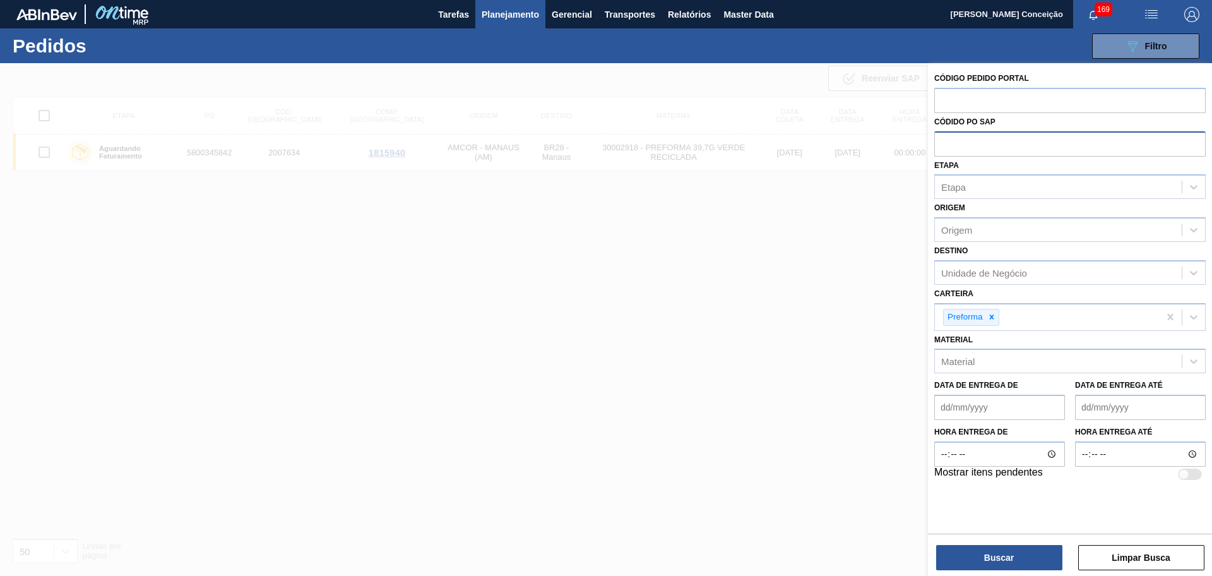
click at [996, 151] on input "text" at bounding box center [1069, 143] width 271 height 24
click at [996, 154] on input "text" at bounding box center [1069, 143] width 271 height 24
click at [1004, 147] on input "text" at bounding box center [1069, 143] width 271 height 24
paste input "5800343728"
type input "5800343728"
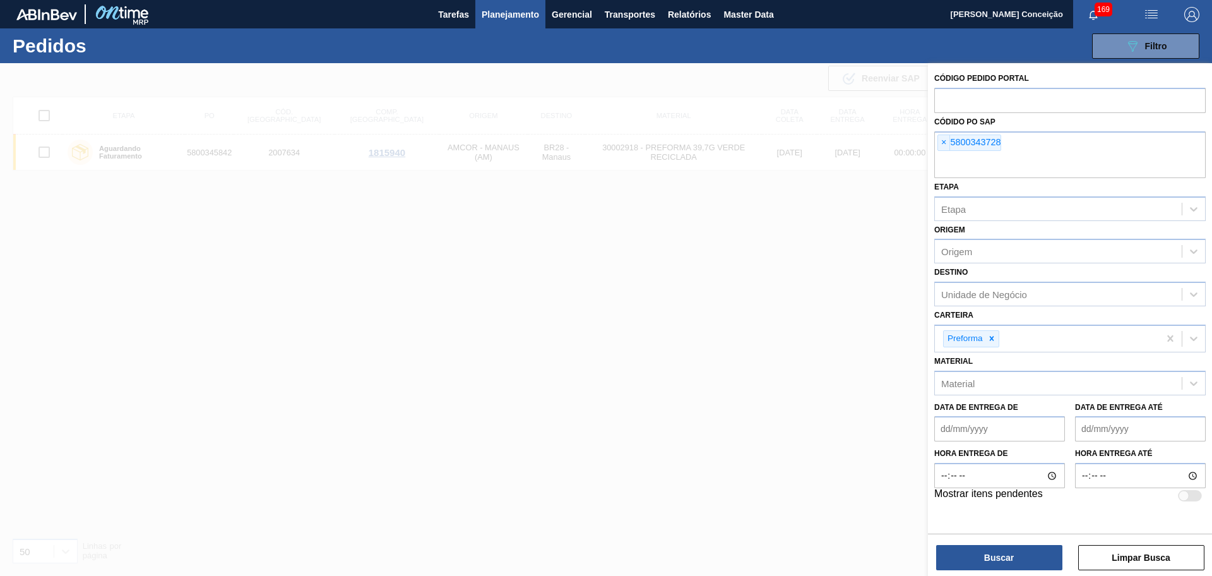
paste input "5800343754"
type input "5800343754"
click at [1015, 565] on button "Buscar" at bounding box center [999, 557] width 126 height 25
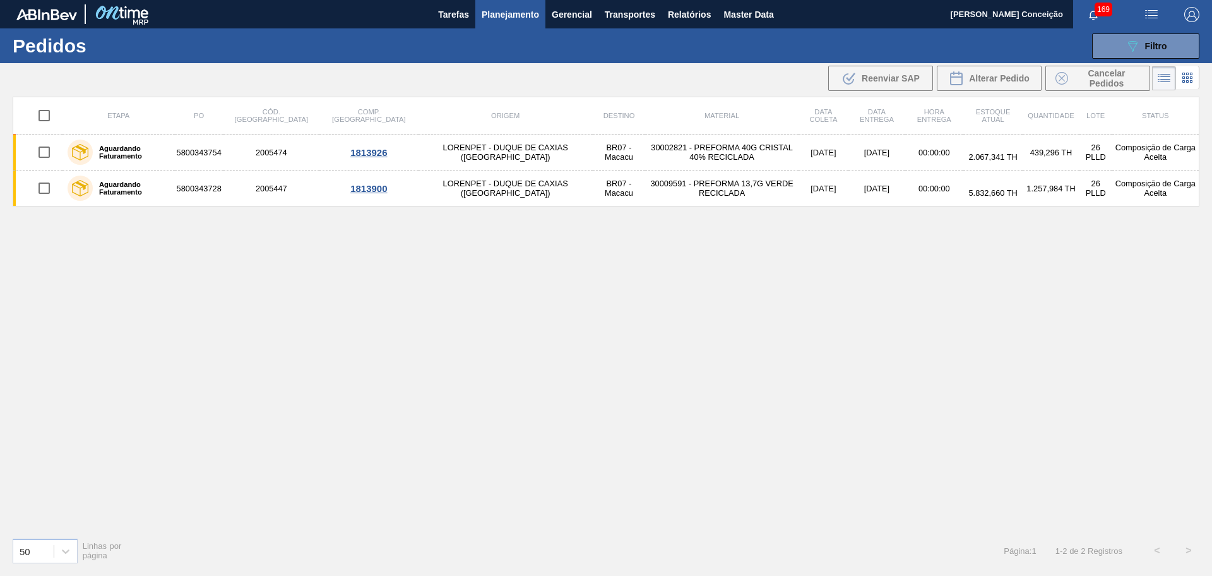
click at [320, 307] on div "Etapa PO Cód. Pedido Comp. Carga Origem Destino Material Data coleta Data entre…" at bounding box center [606, 312] width 1187 height 431
click at [516, 20] on span "Planejamento" at bounding box center [510, 14] width 57 height 15
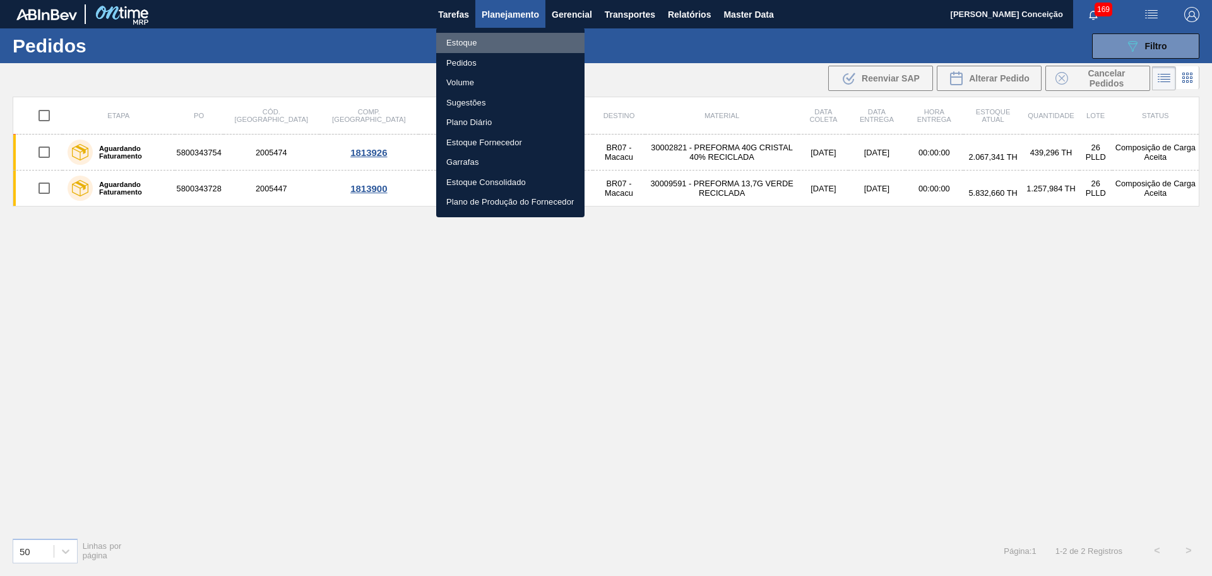
drag, startPoint x: 486, startPoint y: 38, endPoint x: 496, endPoint y: 47, distance: 13.4
click at [486, 38] on li "Estoque" at bounding box center [510, 43] width 148 height 20
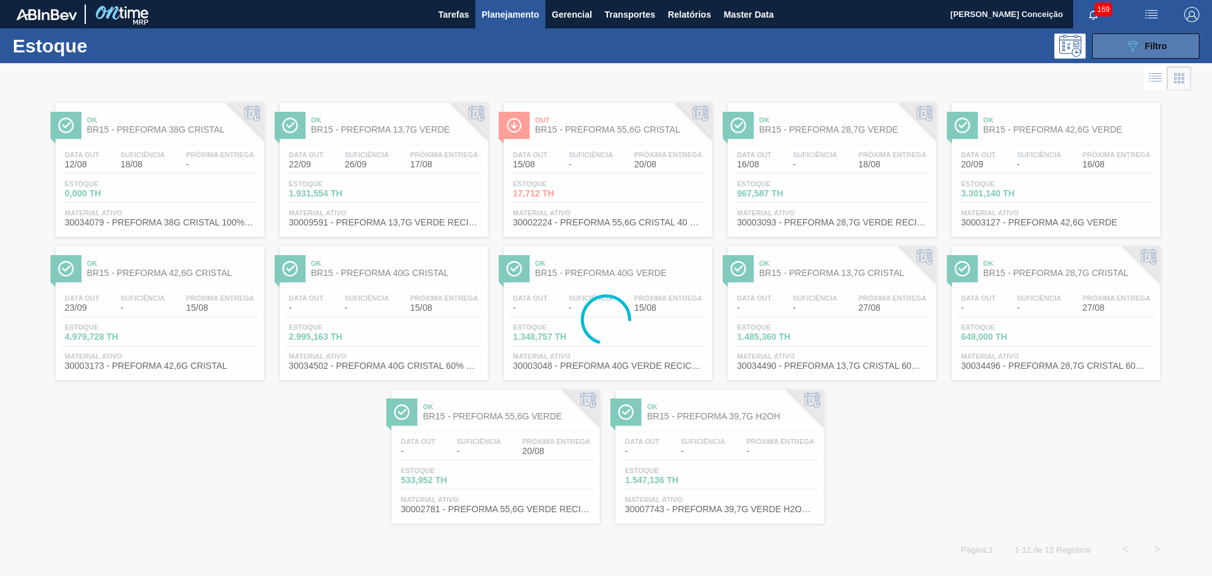
click at [1136, 46] on icon "089F7B8B-B2A5-4AFE-B5C0-19BA573D28AC" at bounding box center [1132, 46] width 15 height 15
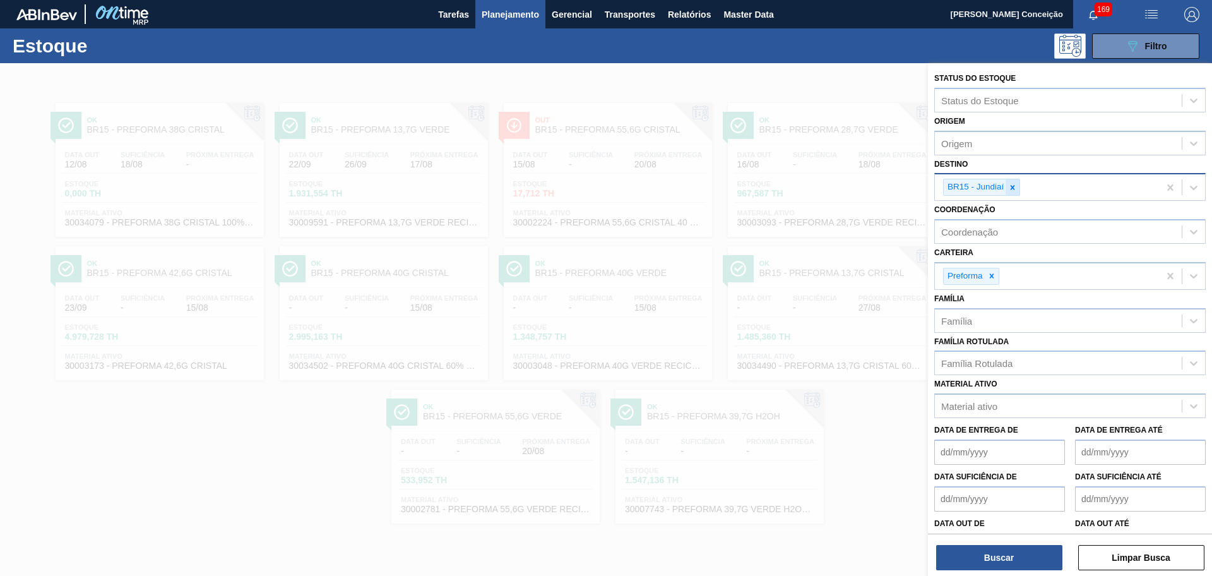
click at [1015, 188] on icon at bounding box center [1012, 187] width 9 height 9
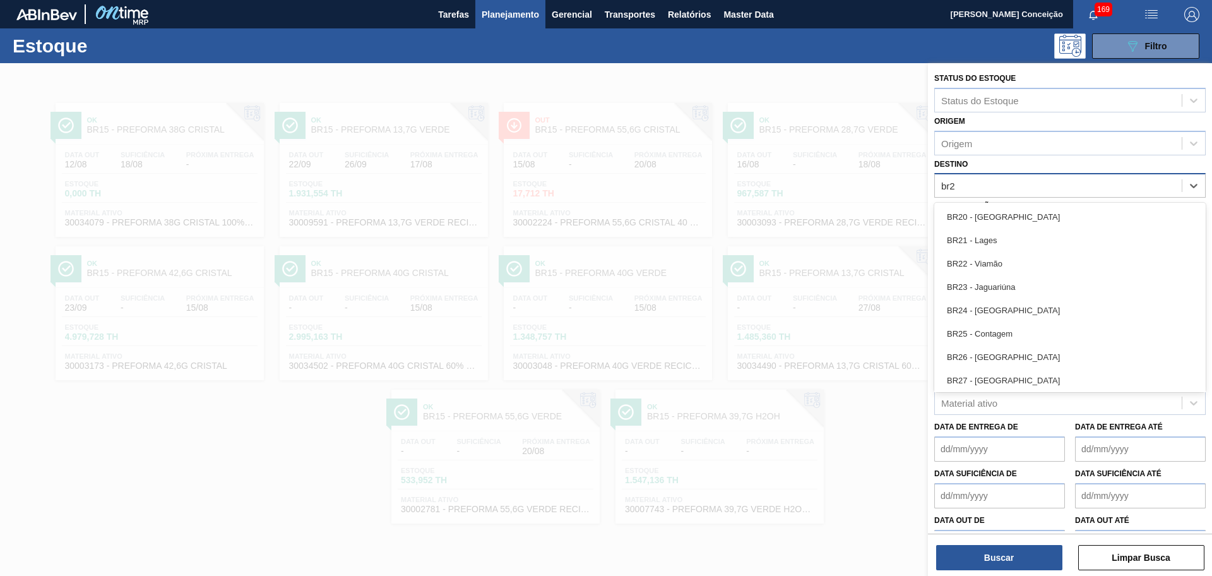
type input "br22"
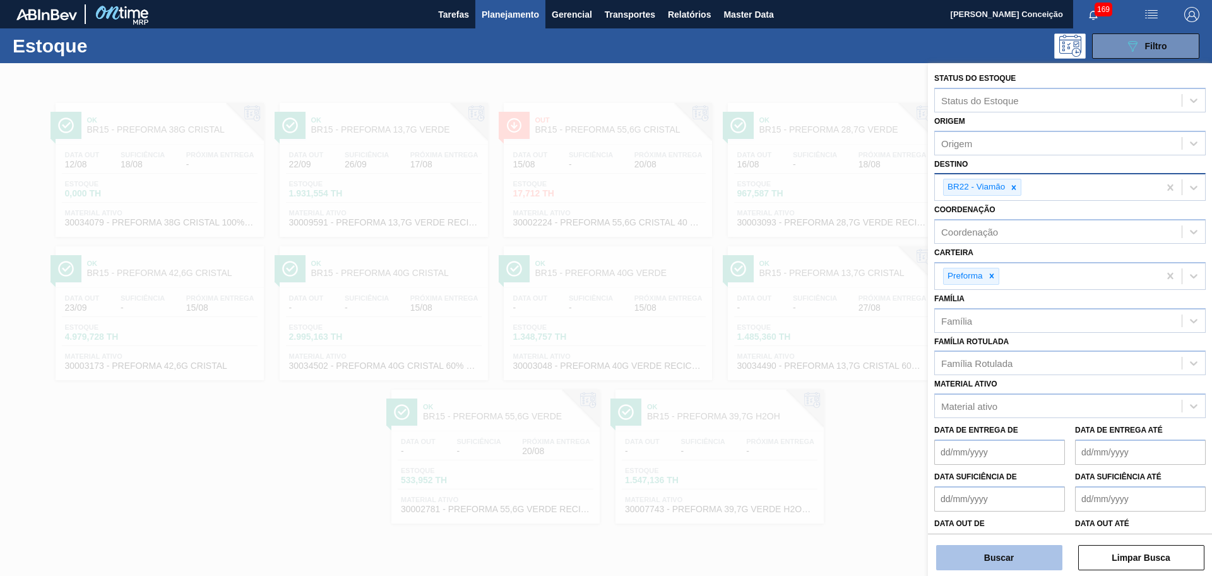
click at [1010, 555] on button "Buscar" at bounding box center [999, 557] width 126 height 25
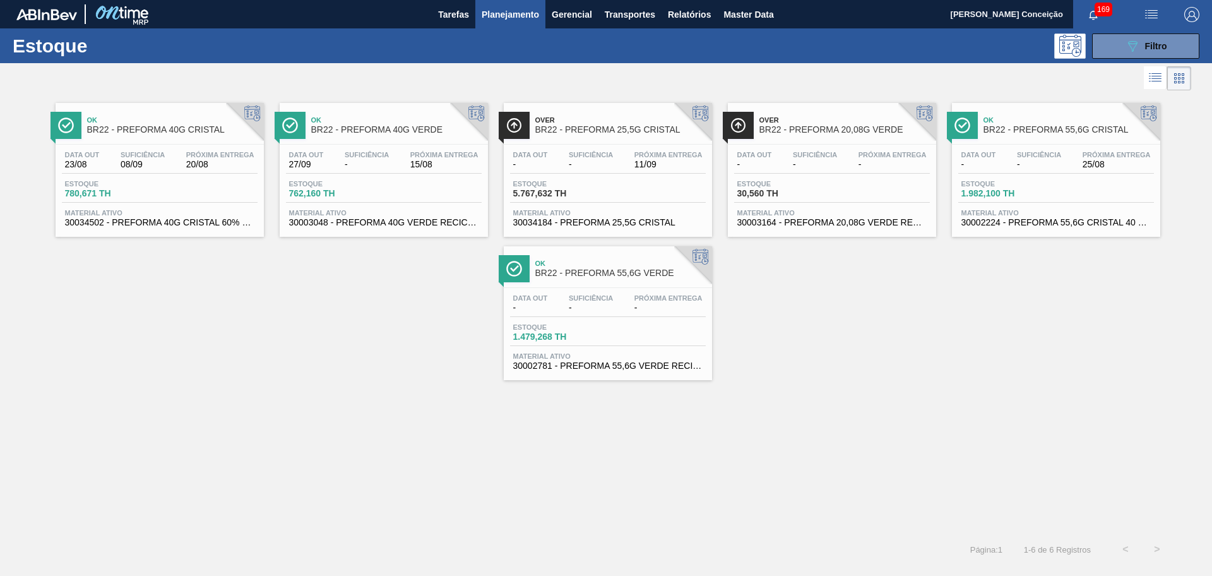
click at [358, 165] on span "-" at bounding box center [367, 164] width 44 height 9
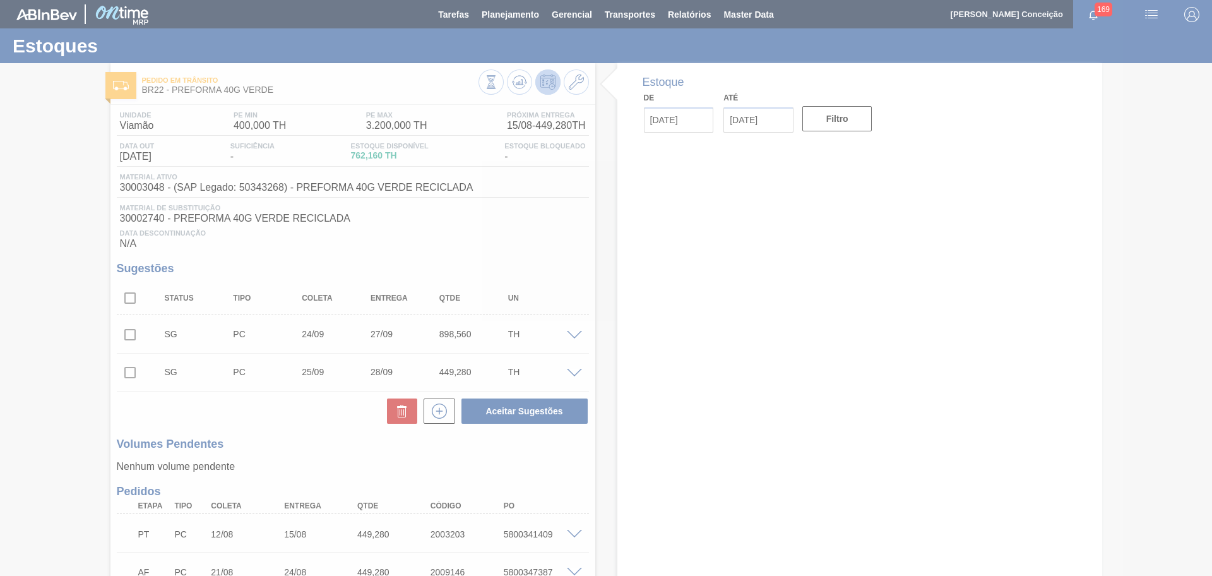
click at [313, 435] on div at bounding box center [606, 288] width 1212 height 576
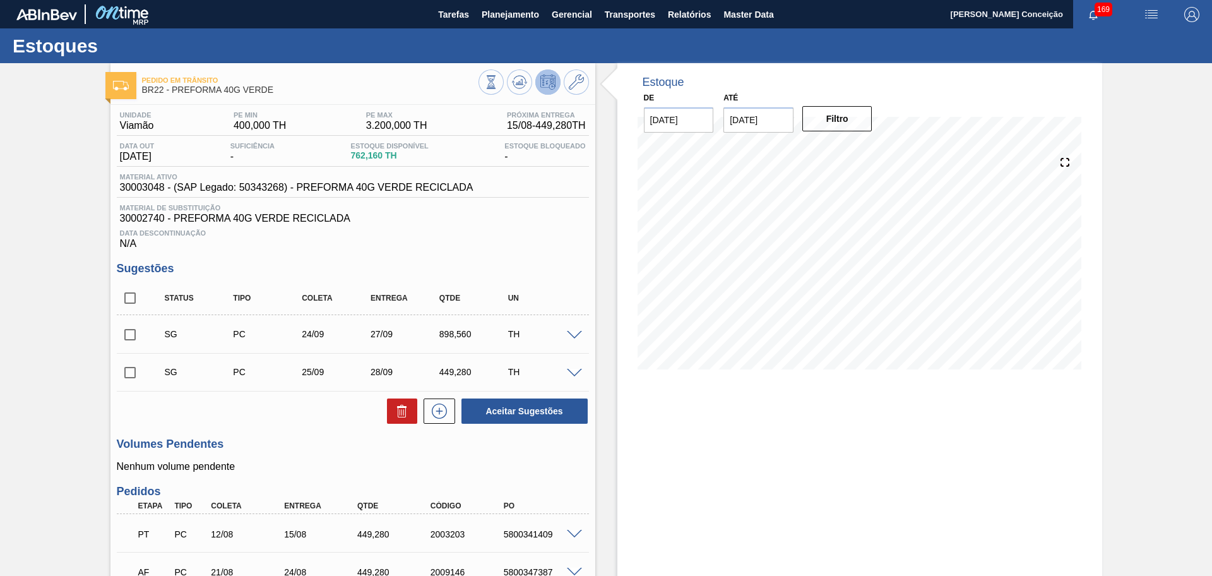
click at [601, 450] on div "Estoque De [DATE] Até [DATE] Filtro" at bounding box center [848, 378] width 507 height 630
click at [498, 88] on icon at bounding box center [491, 82] width 14 height 14
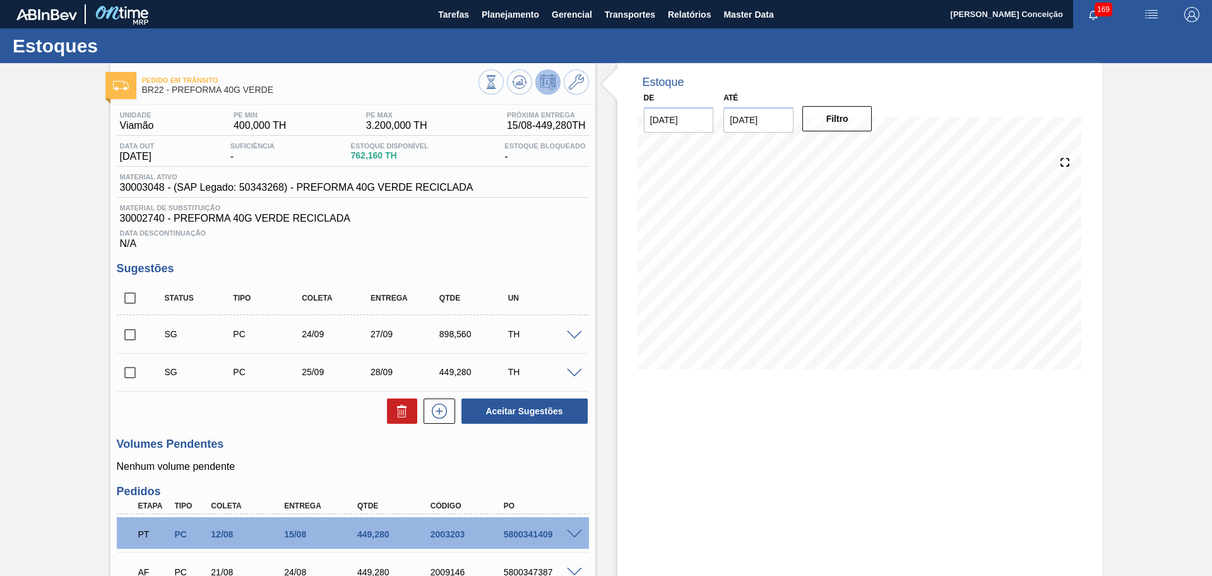
click at [605, 470] on div "Estoque De [DATE] Até [DATE] Filtro 15/08 Projeção de Estoque 1,211.44 [DOMAIN_…" at bounding box center [848, 378] width 507 height 630
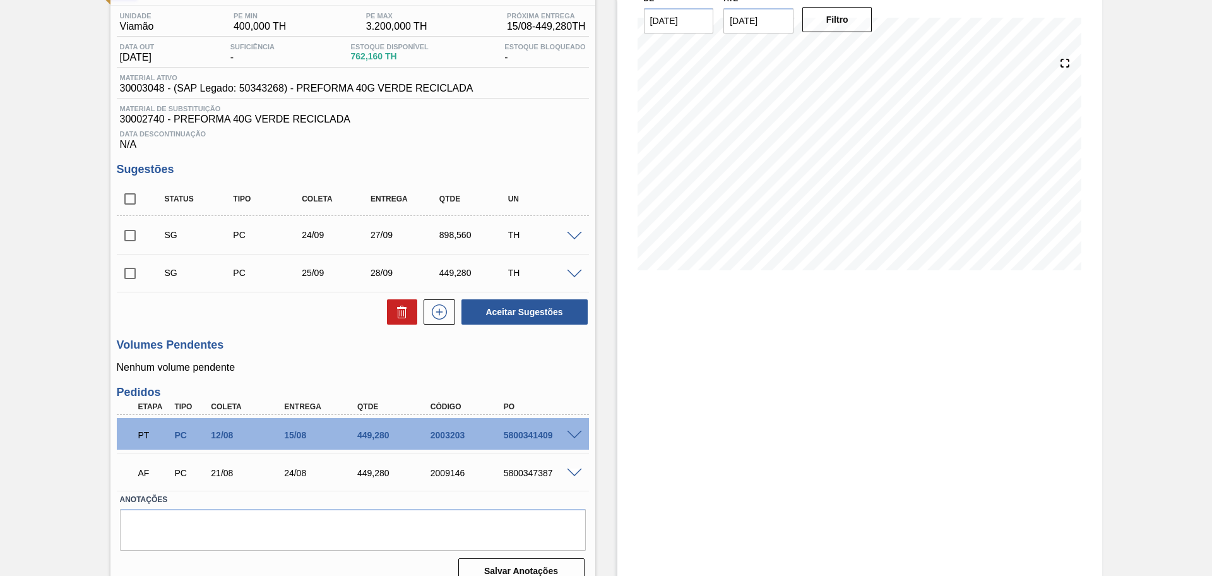
scroll to position [117, 0]
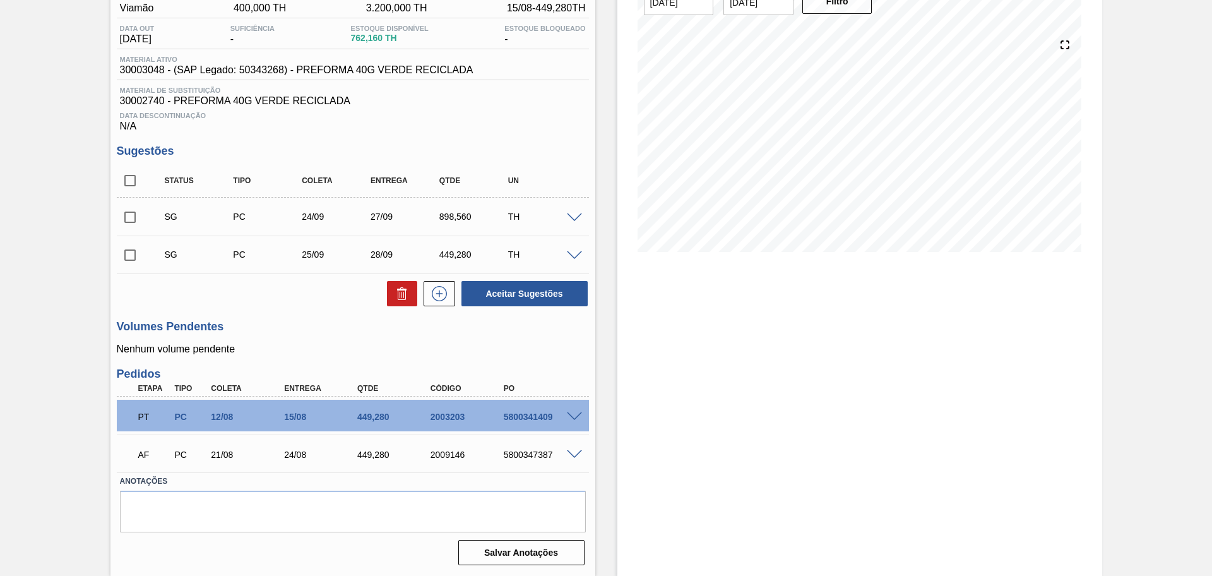
click at [523, 418] on div "5800341409" at bounding box center [542, 417] width 82 height 10
copy div "5800341409"
click at [530, 418] on div "5800341409" at bounding box center [542, 417] width 82 height 10
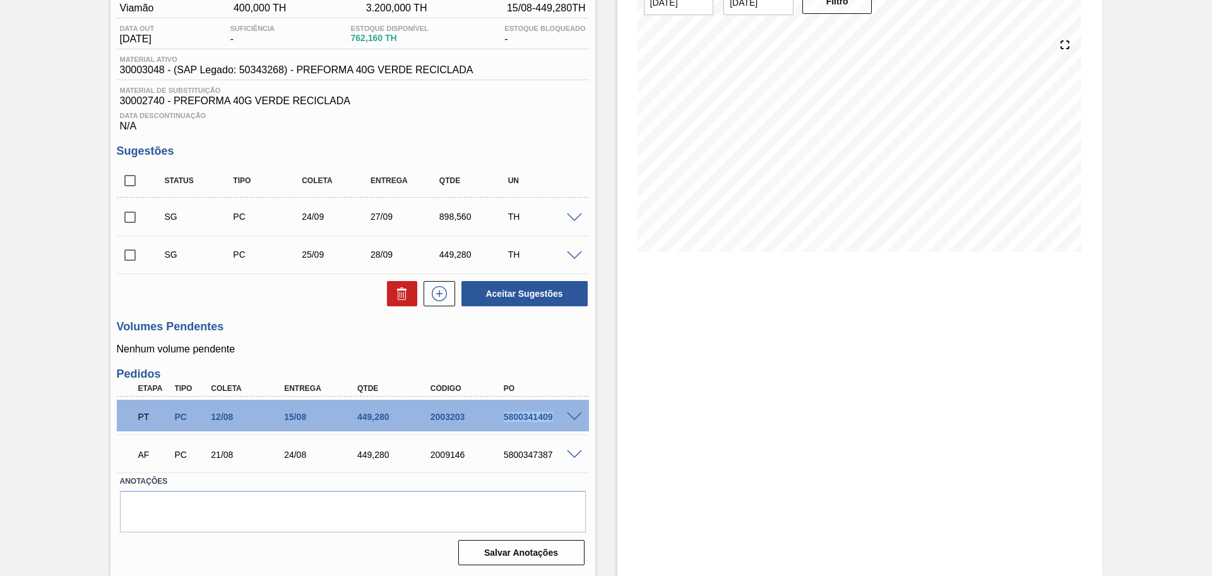
click at [530, 418] on div "5800341409" at bounding box center [542, 417] width 82 height 10
click at [516, 416] on div "5800341409" at bounding box center [542, 417] width 82 height 10
click at [528, 419] on div "5800341409" at bounding box center [542, 417] width 82 height 10
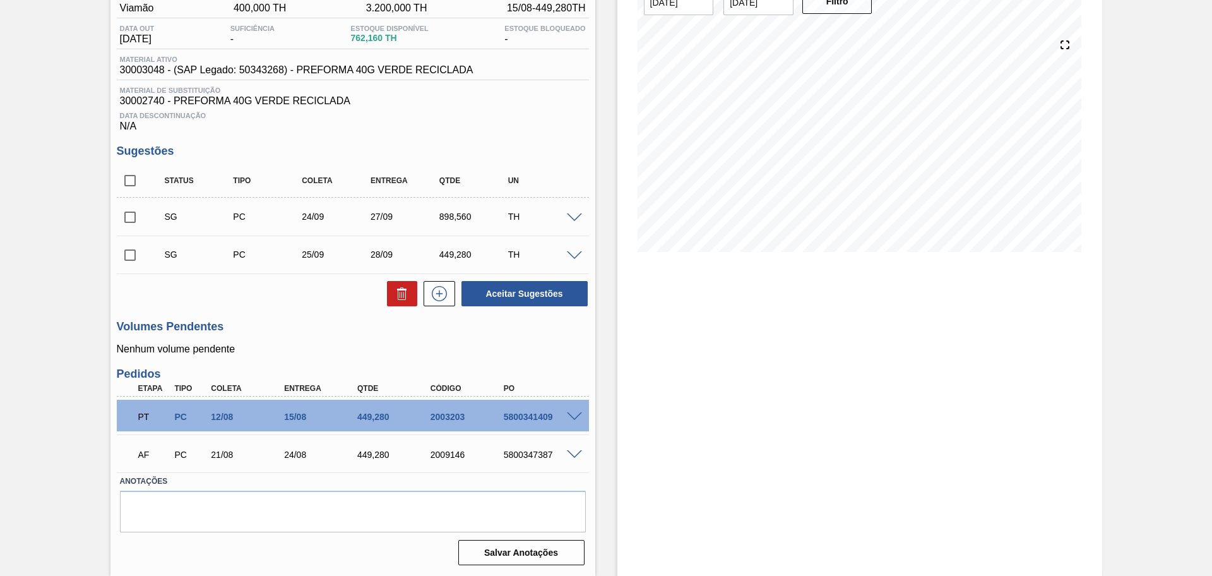
click at [292, 346] on p "Nenhum volume pendente" at bounding box center [353, 348] width 472 height 11
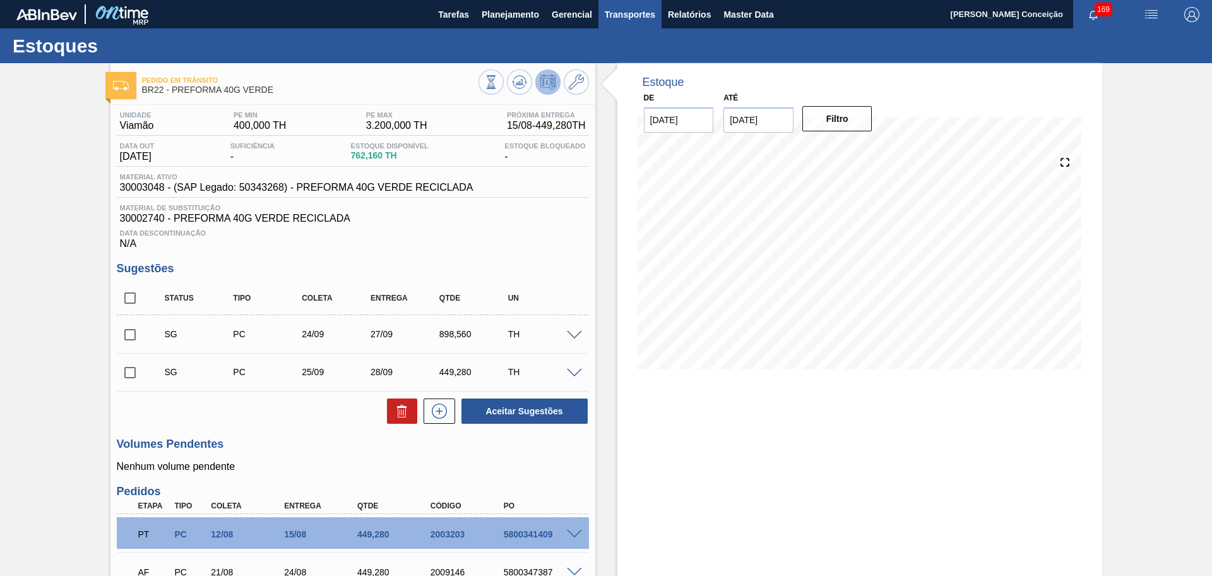
click at [614, 8] on span "Transportes" at bounding box center [630, 14] width 51 height 15
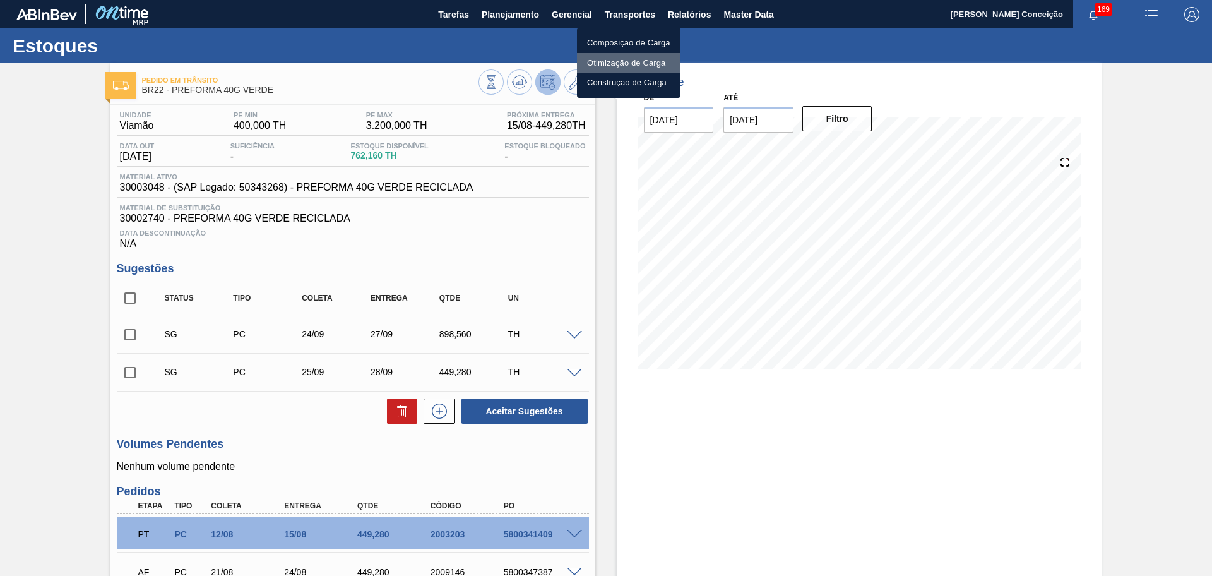
click at [633, 64] on li "Otimização de Carga" at bounding box center [629, 63] width 104 height 20
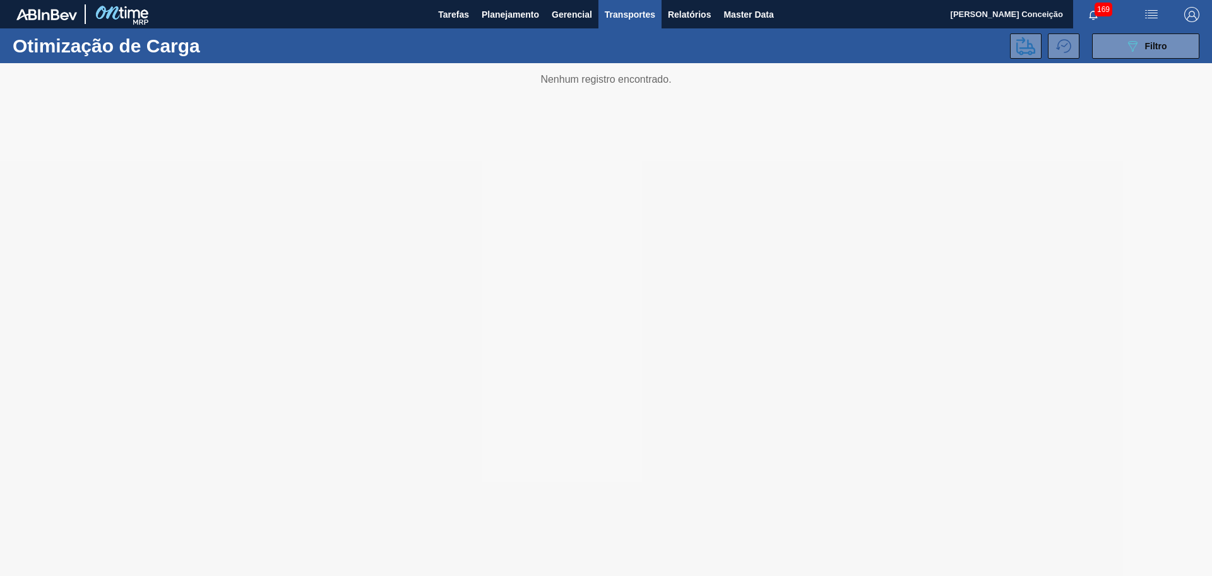
click at [1092, 47] on button "089F7B8B-B2A5-4AFE-B5C0-19BA573D28AC Filtro" at bounding box center [1145, 45] width 107 height 25
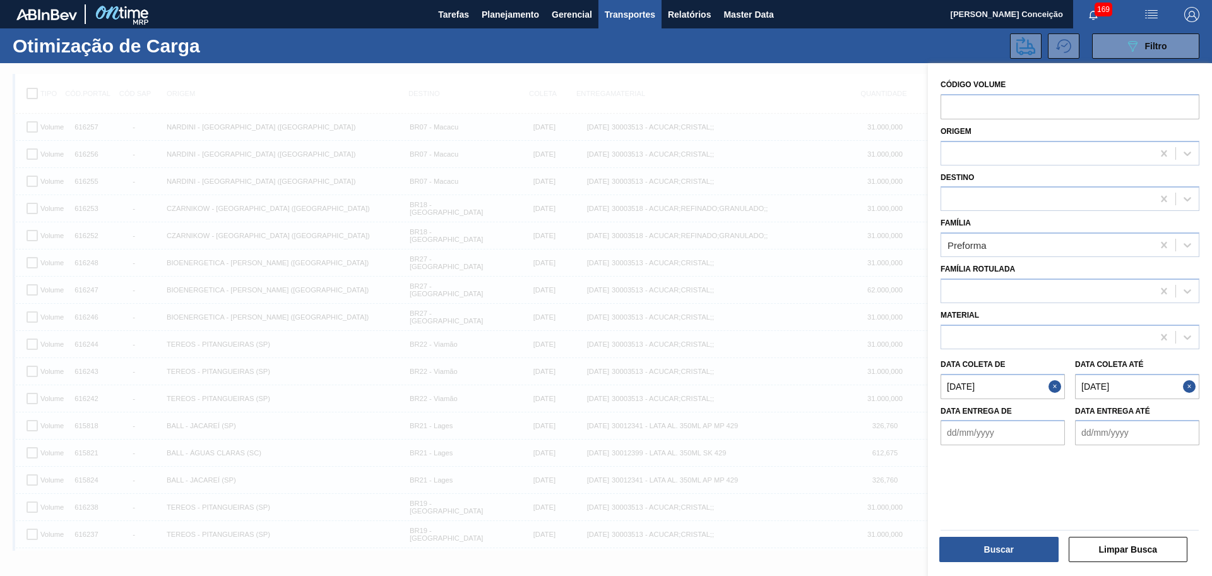
click at [1086, 388] on até "[DATE]" at bounding box center [1137, 386] width 124 height 25
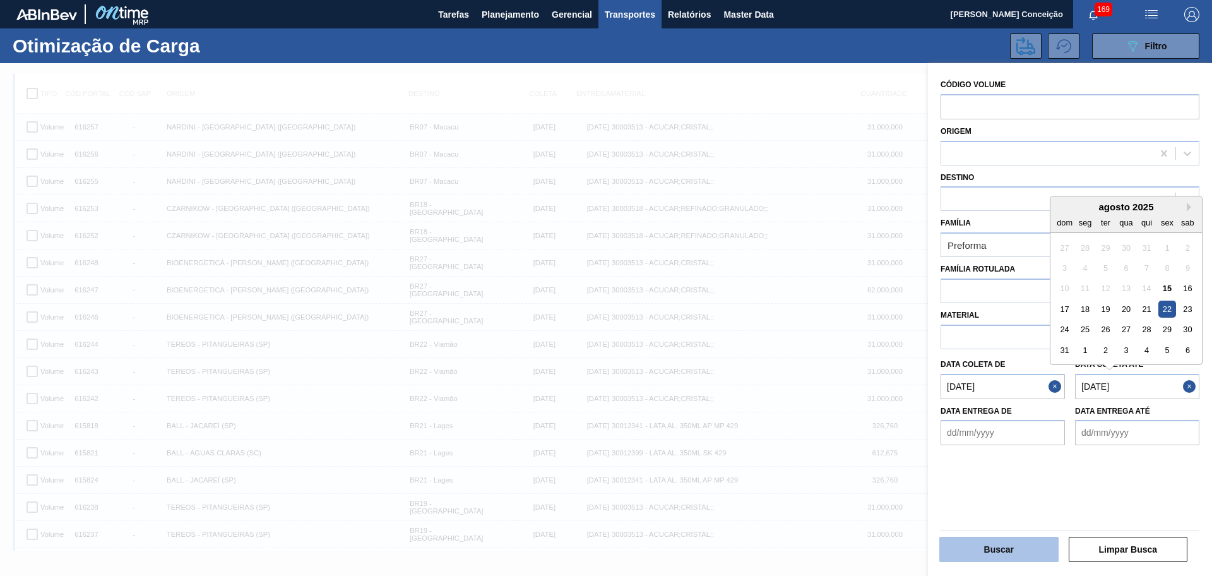
type até "[DATE]"
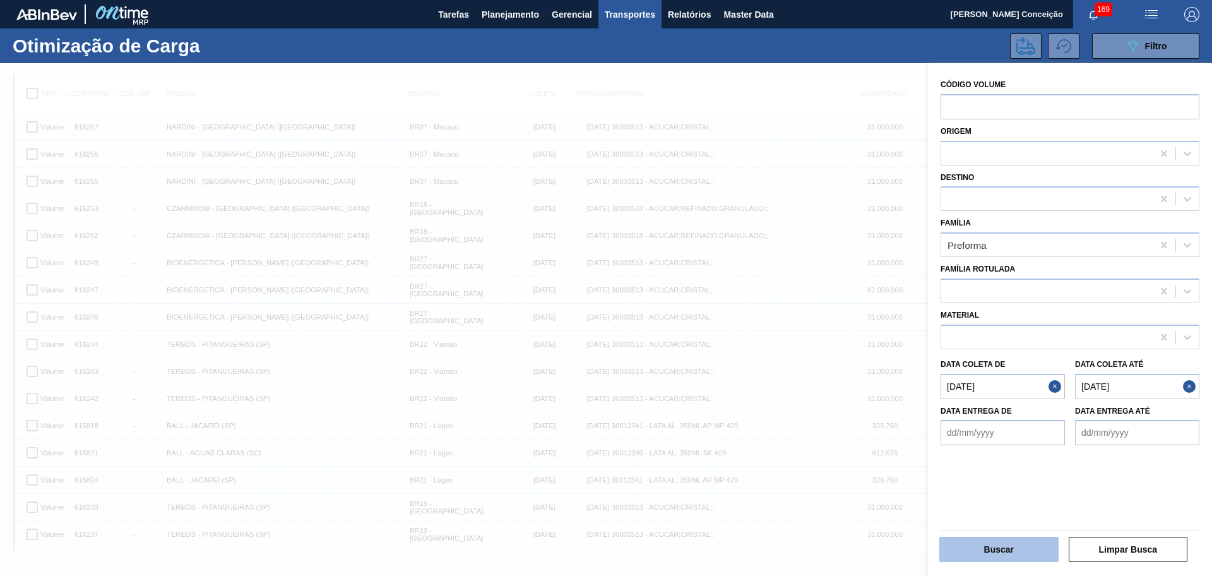
click at [1002, 547] on button "Buscar" at bounding box center [998, 549] width 119 height 25
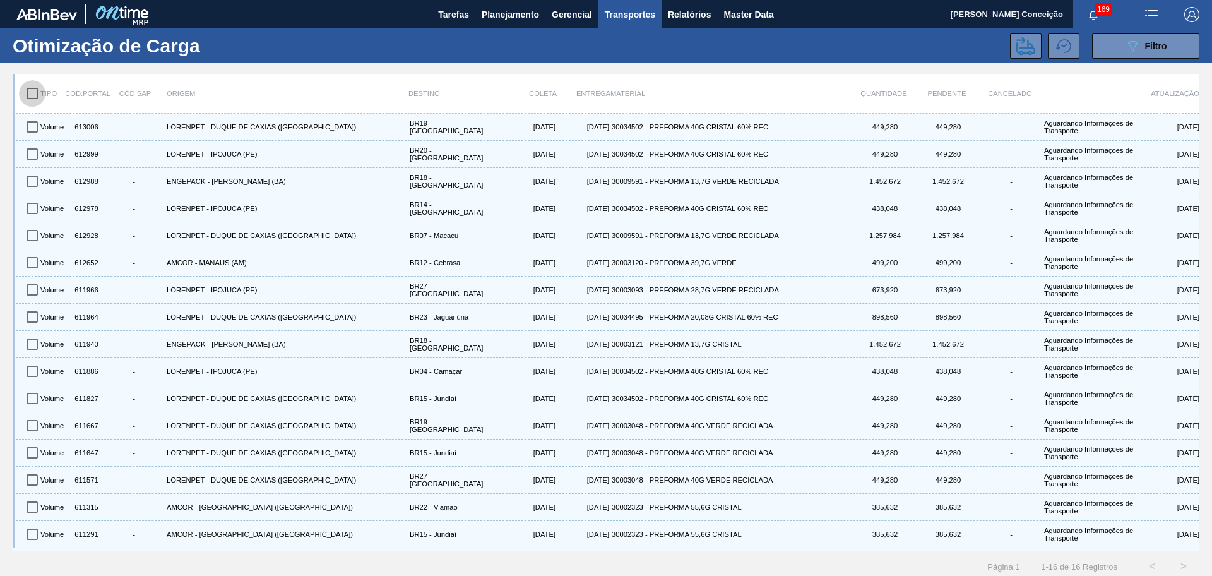
click at [28, 97] on input "checkbox" at bounding box center [32, 93] width 27 height 27
checkbox input "true"
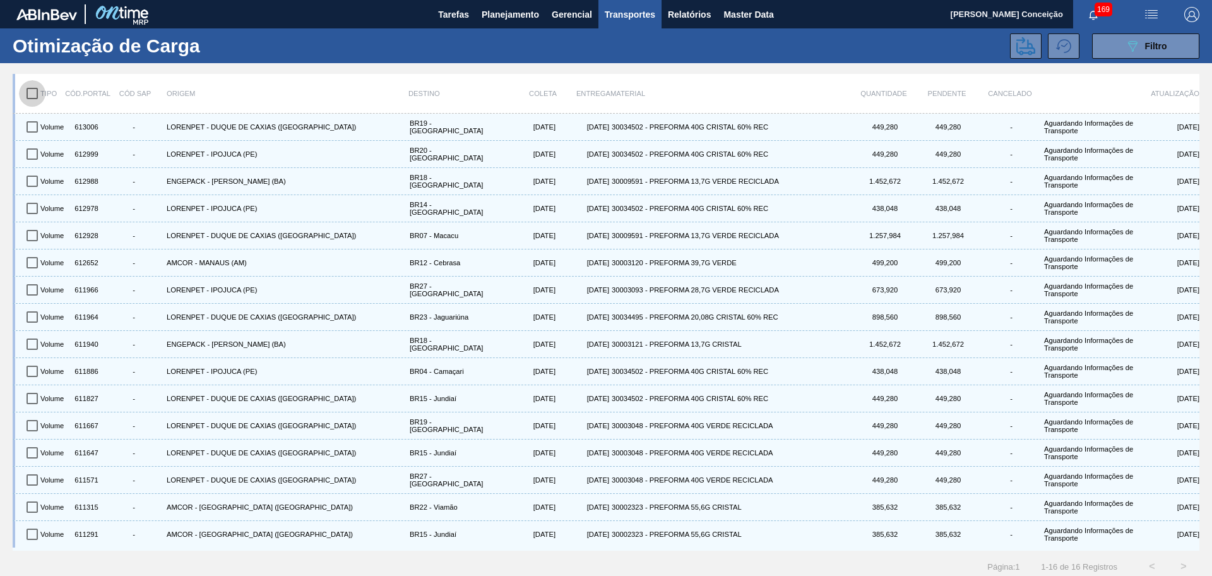
checkbox input "true"
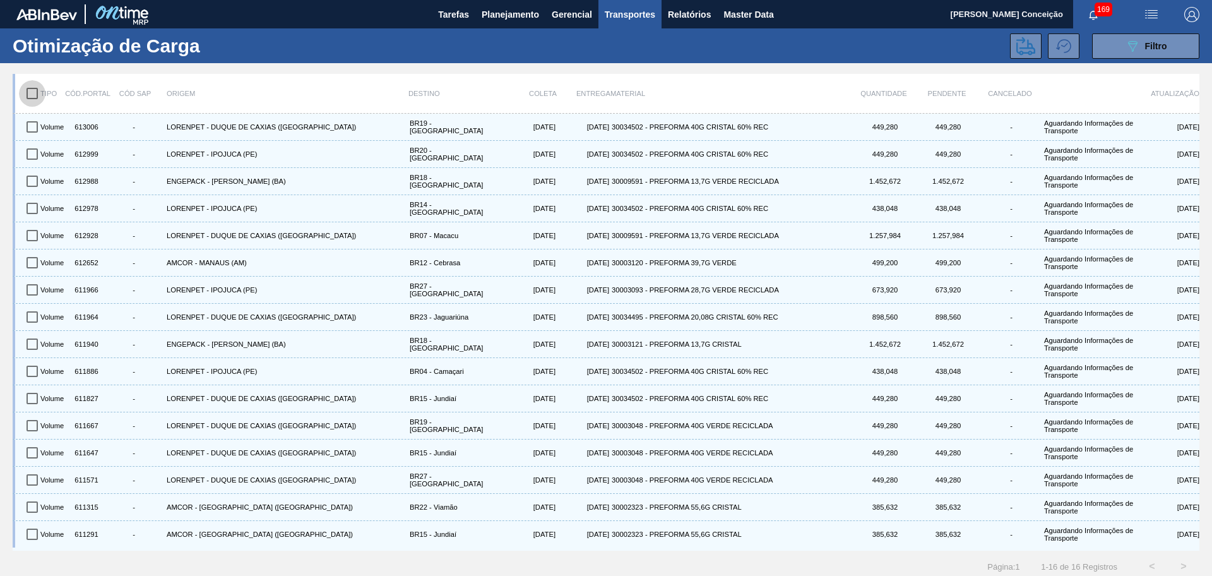
checkbox input "true"
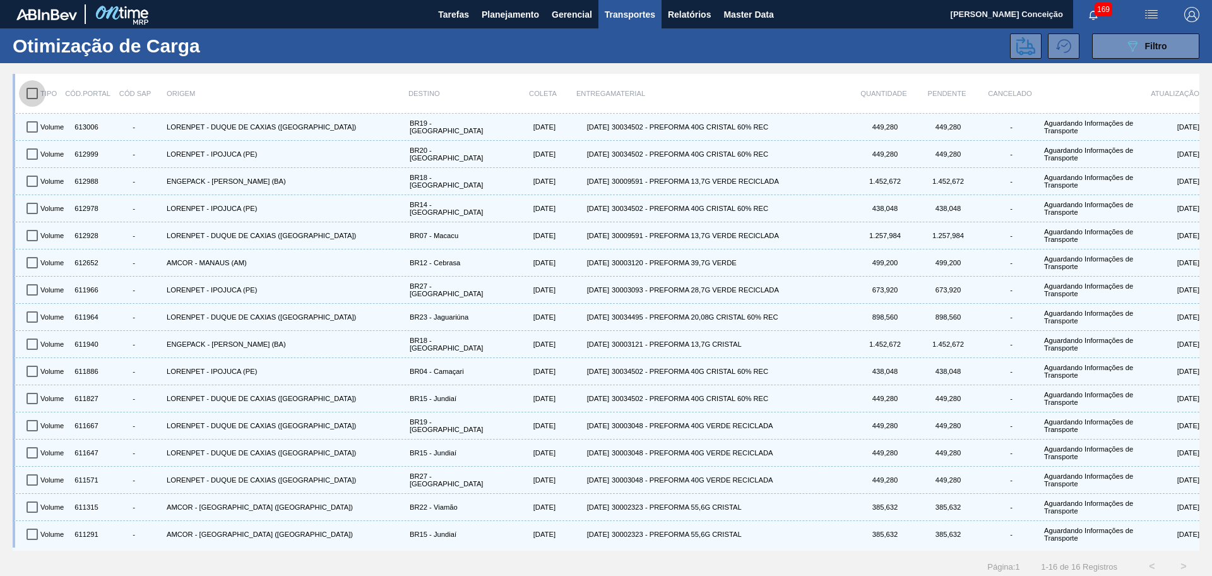
checkbox input "true"
click at [1027, 50] on icon at bounding box center [1025, 46] width 19 height 19
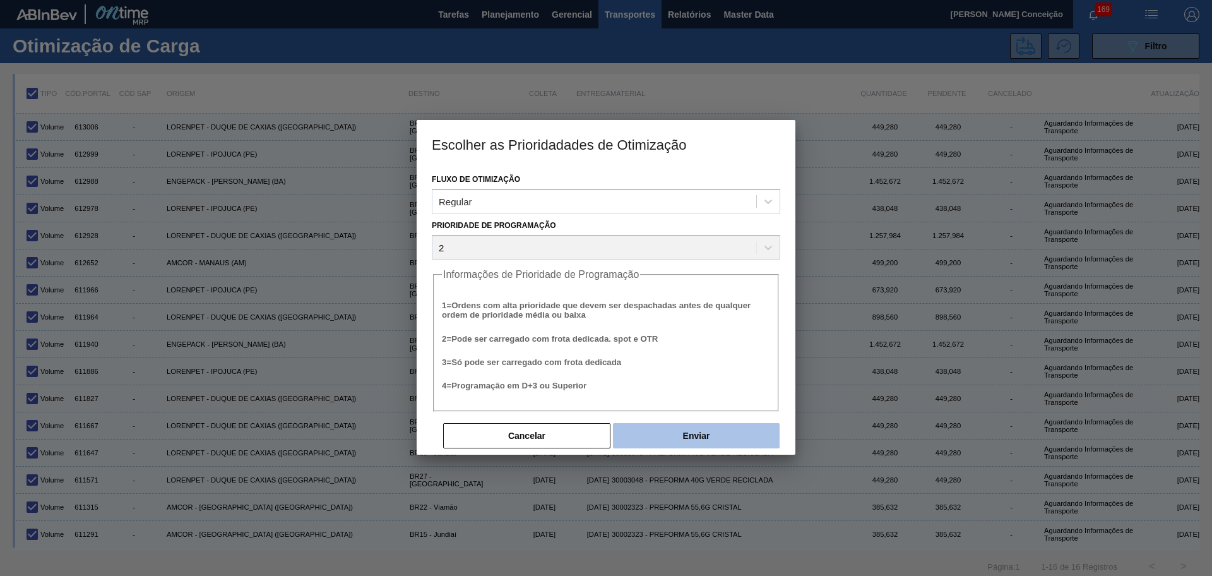
click at [664, 437] on button "Enviar" at bounding box center [696, 435] width 167 height 25
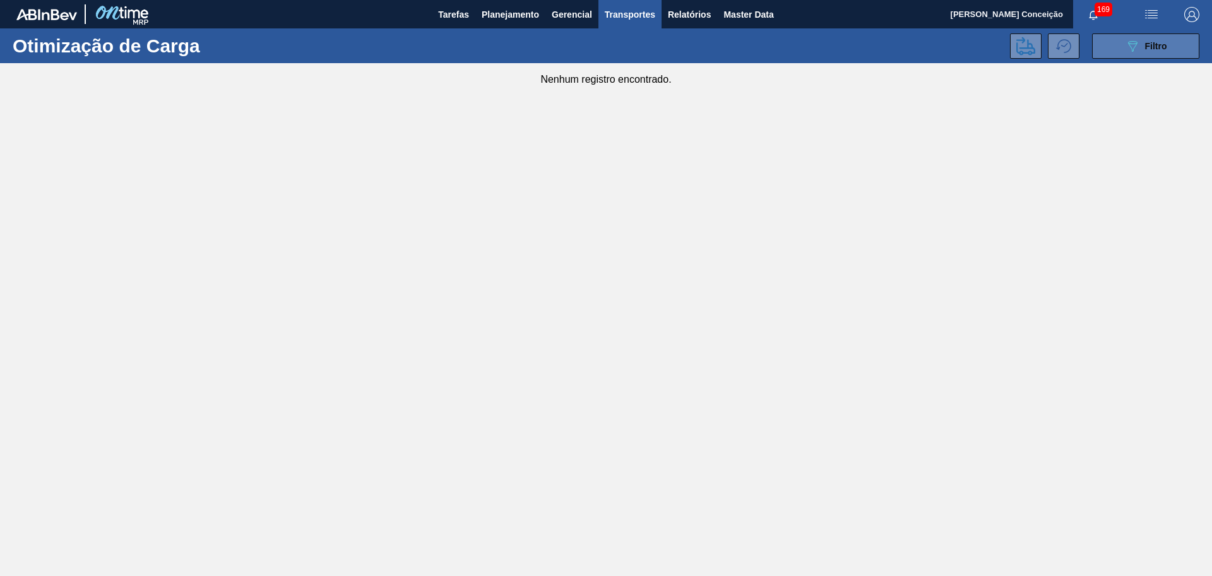
click at [1107, 52] on button "089F7B8B-B2A5-4AFE-B5C0-19BA573D28AC Filtro" at bounding box center [1145, 45] width 107 height 25
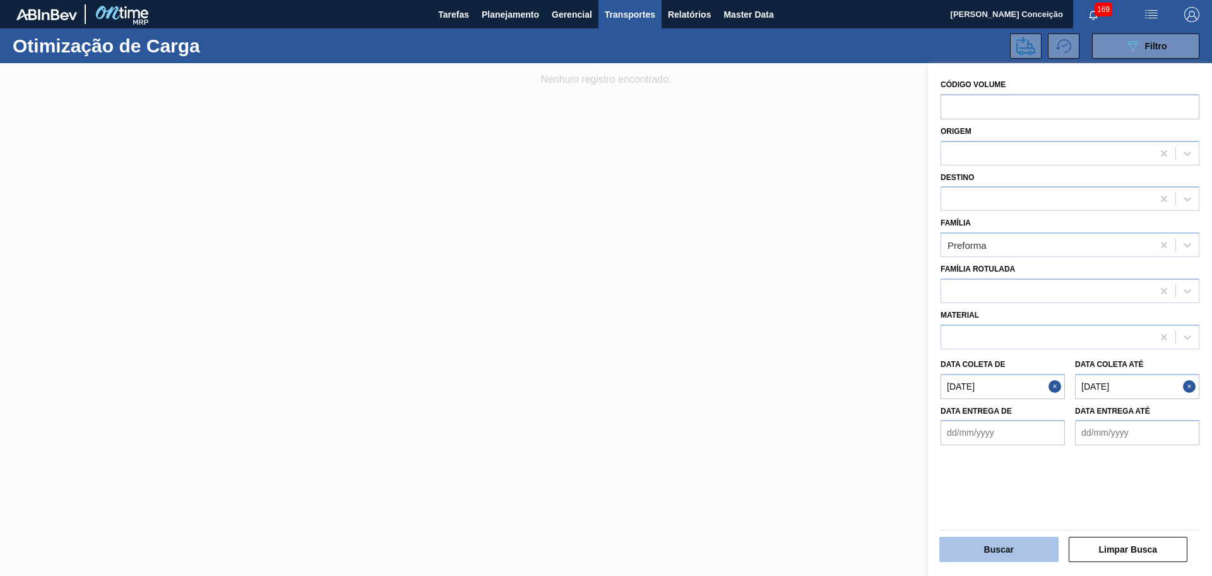
click at [999, 550] on button "Buscar" at bounding box center [998, 549] width 119 height 25
